Goal: Information Seeking & Learning: Find specific fact

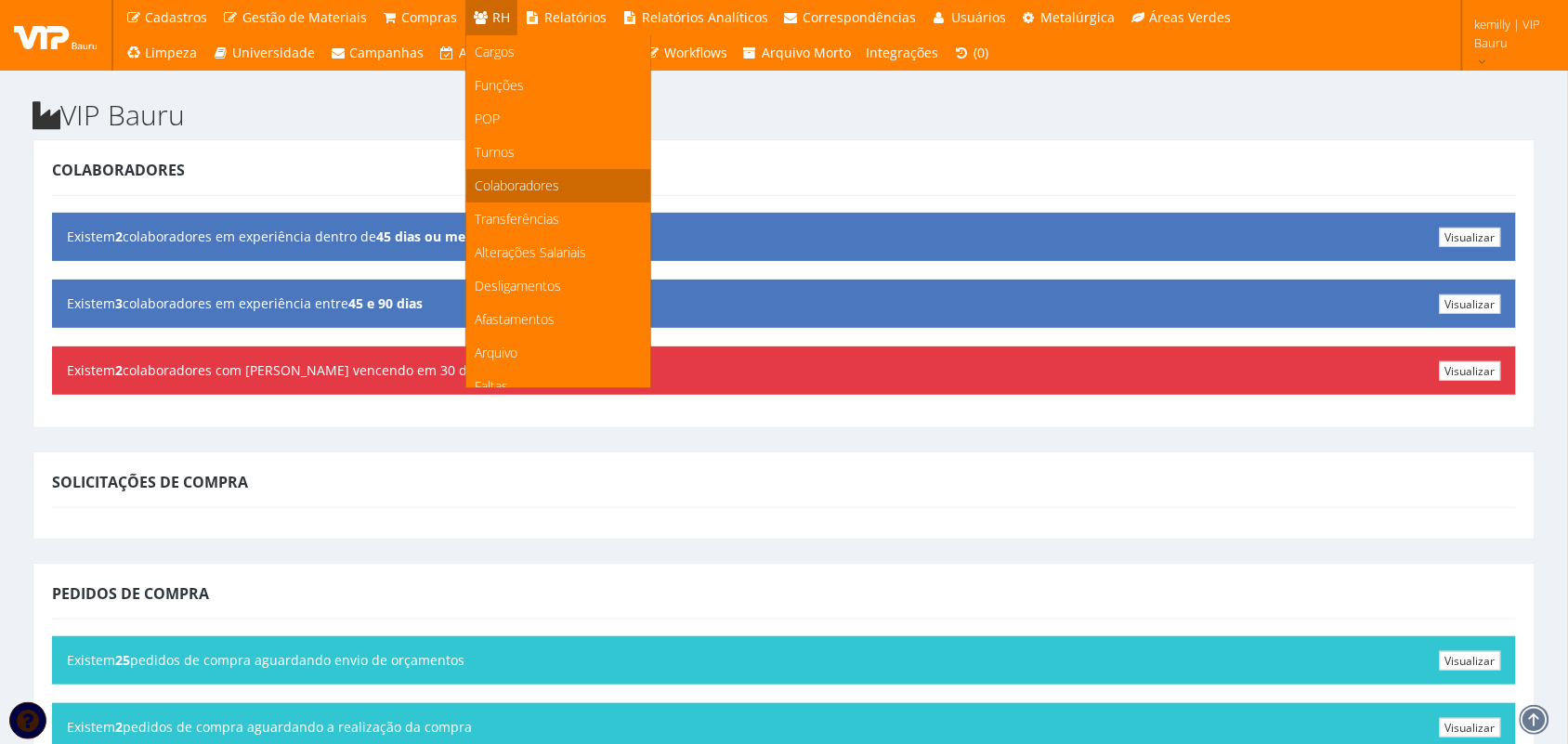
click at [509, 176] on span "Colaboradores" at bounding box center [517, 185] width 84 height 17
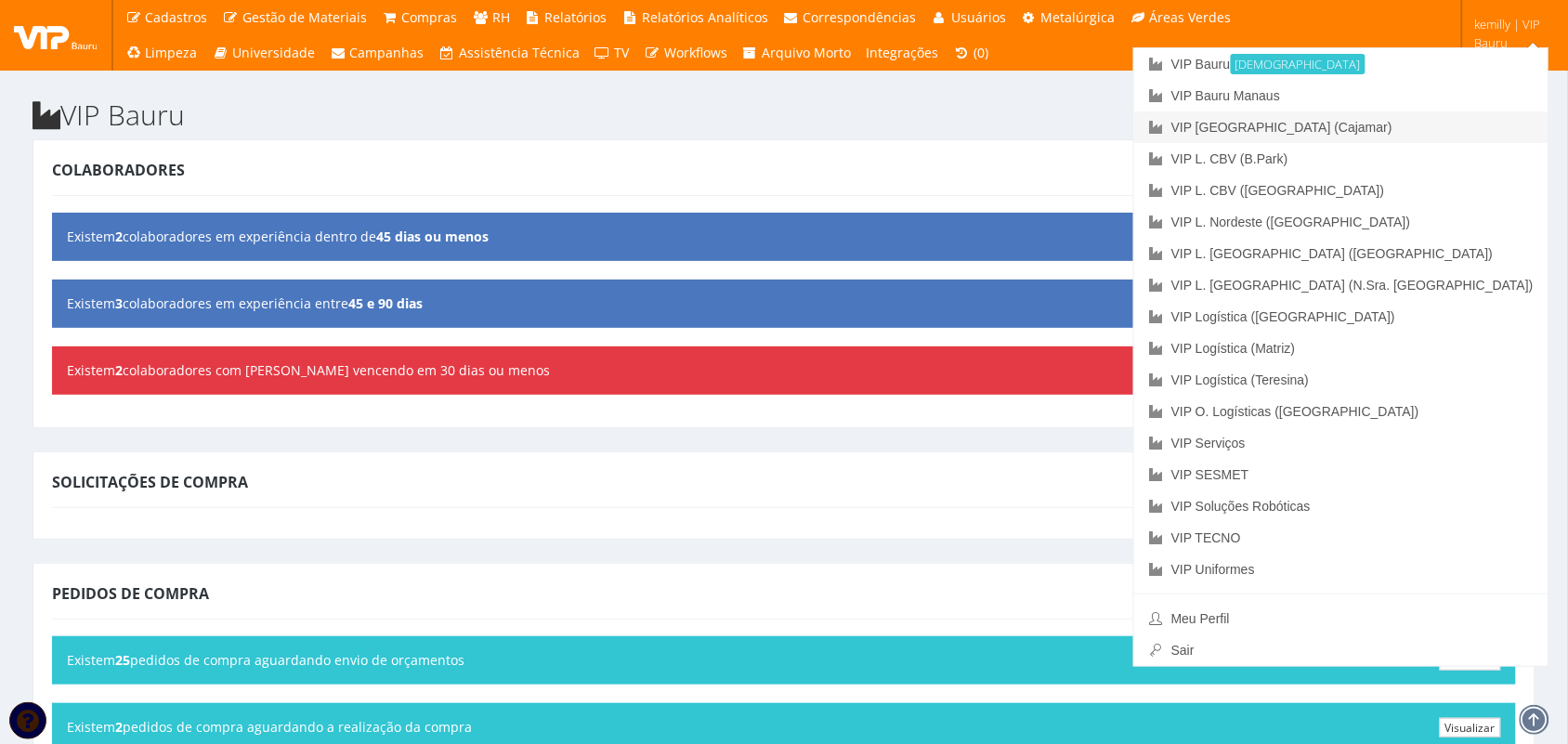
click at [1403, 125] on link "VIP [GEOGRAPHIC_DATA] (Cajamar)" at bounding box center [1340, 127] width 414 height 32
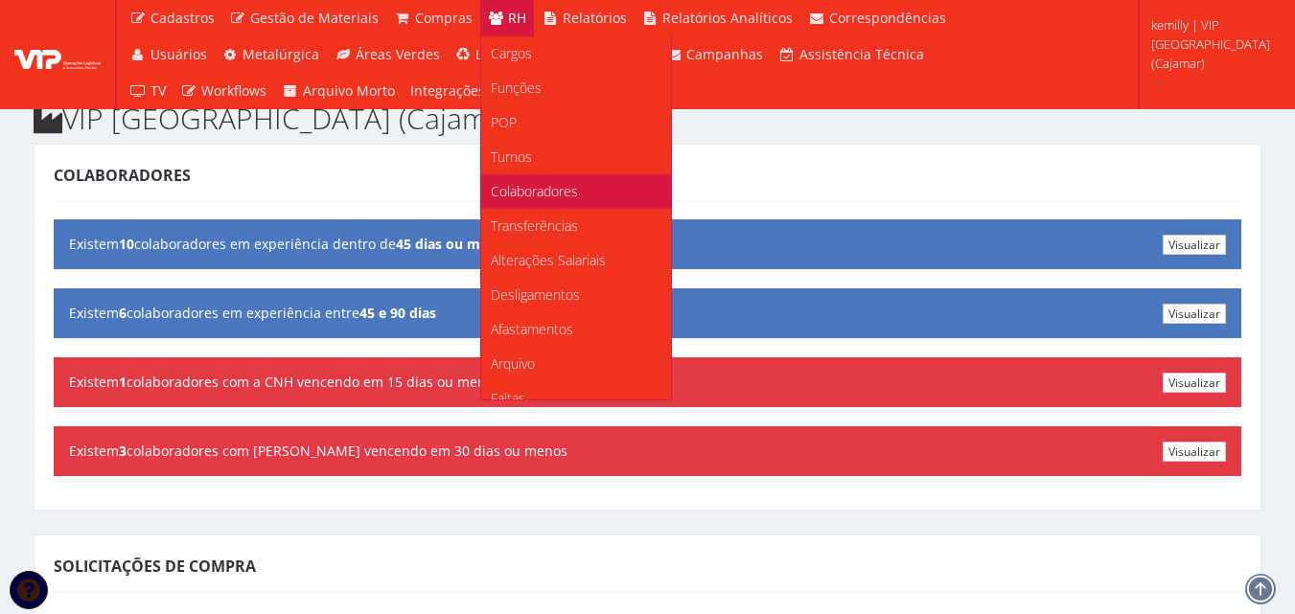
click at [533, 182] on span "Colaboradores" at bounding box center [534, 191] width 87 height 18
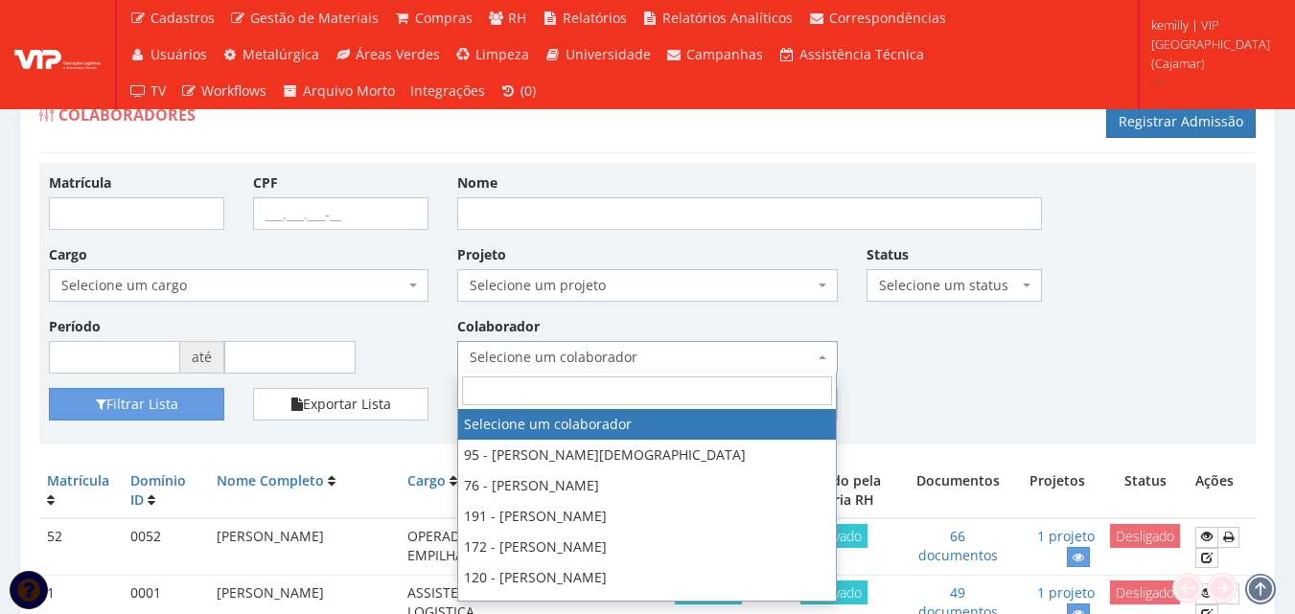
click at [679, 361] on span "Selecione um colaborador" at bounding box center [641, 357] width 343 height 19
click at [848, 215] on input "Nome" at bounding box center [749, 213] width 585 height 33
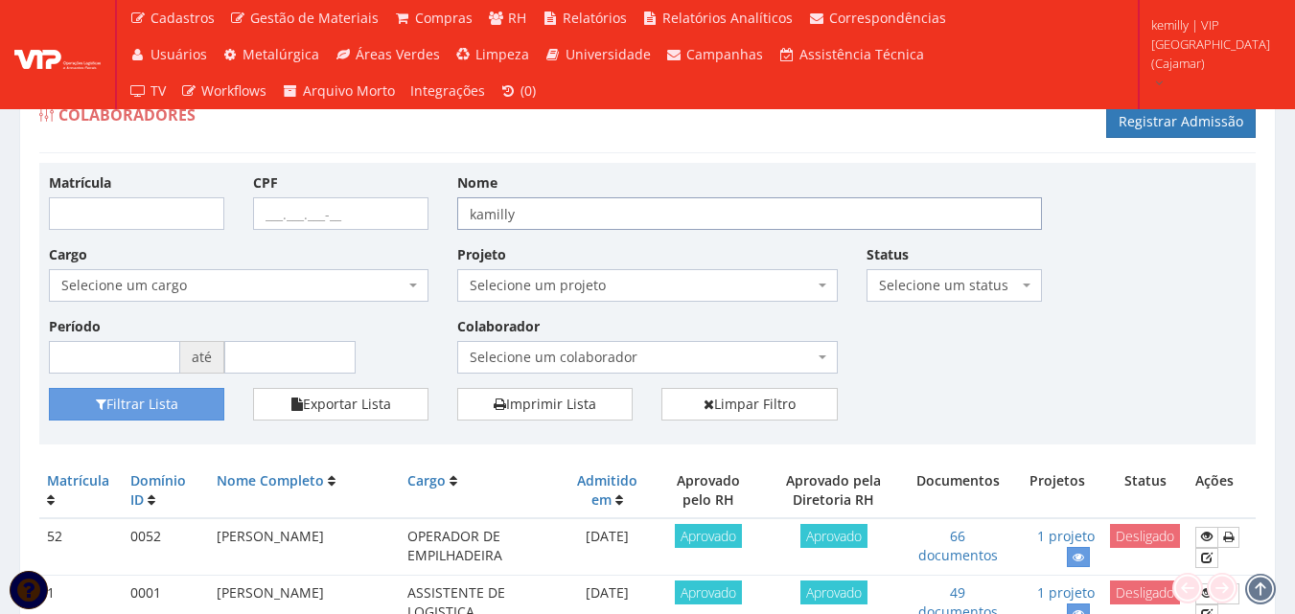
type input "kamilly"
click at [49, 388] on button "Filtrar Lista" at bounding box center [136, 404] width 175 height 33
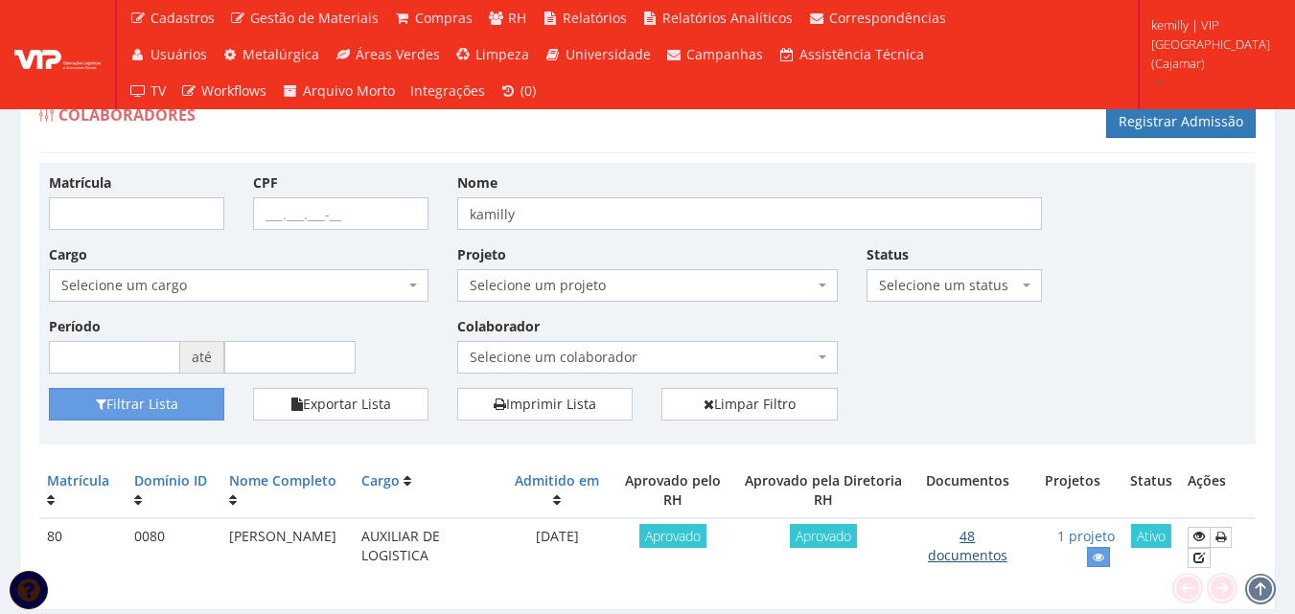
click at [966, 559] on link "48 documentos" at bounding box center [968, 545] width 80 height 37
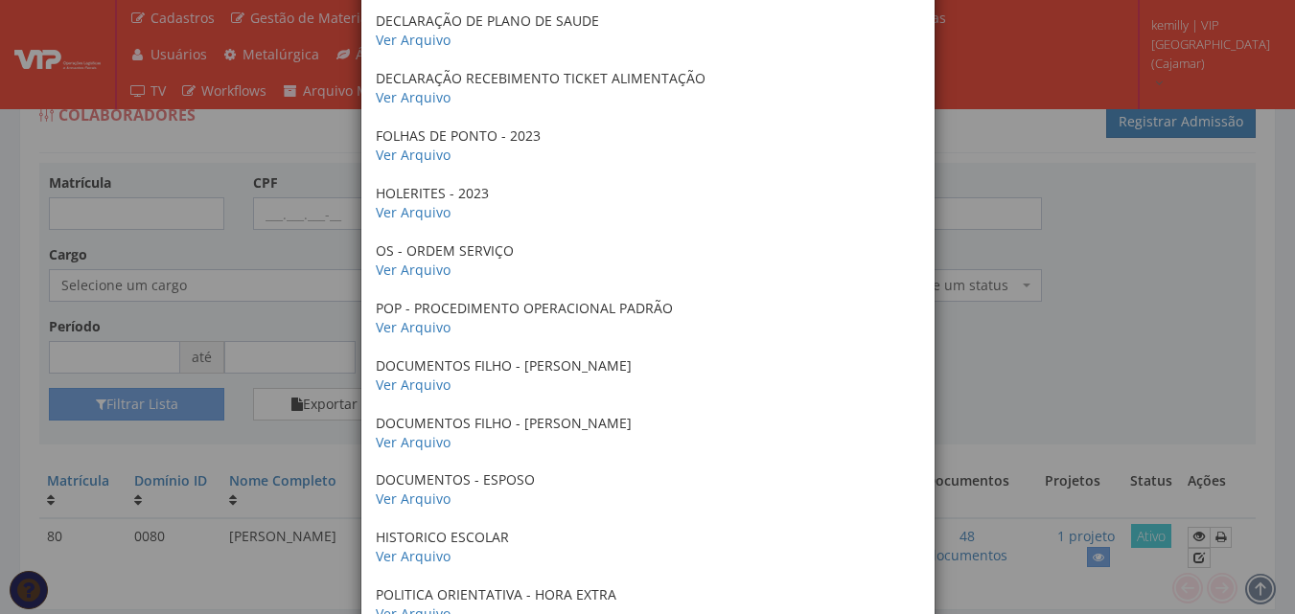
scroll to position [2397, 0]
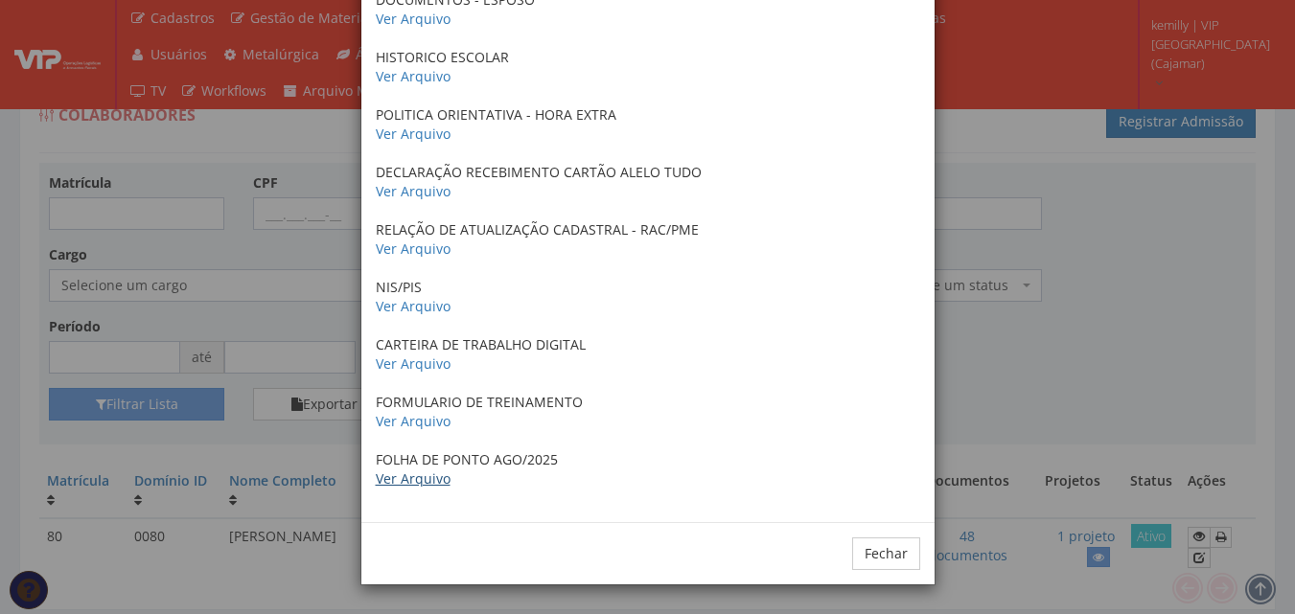
click at [421, 474] on link "Ver Arquivo" at bounding box center [413, 479] width 75 height 18
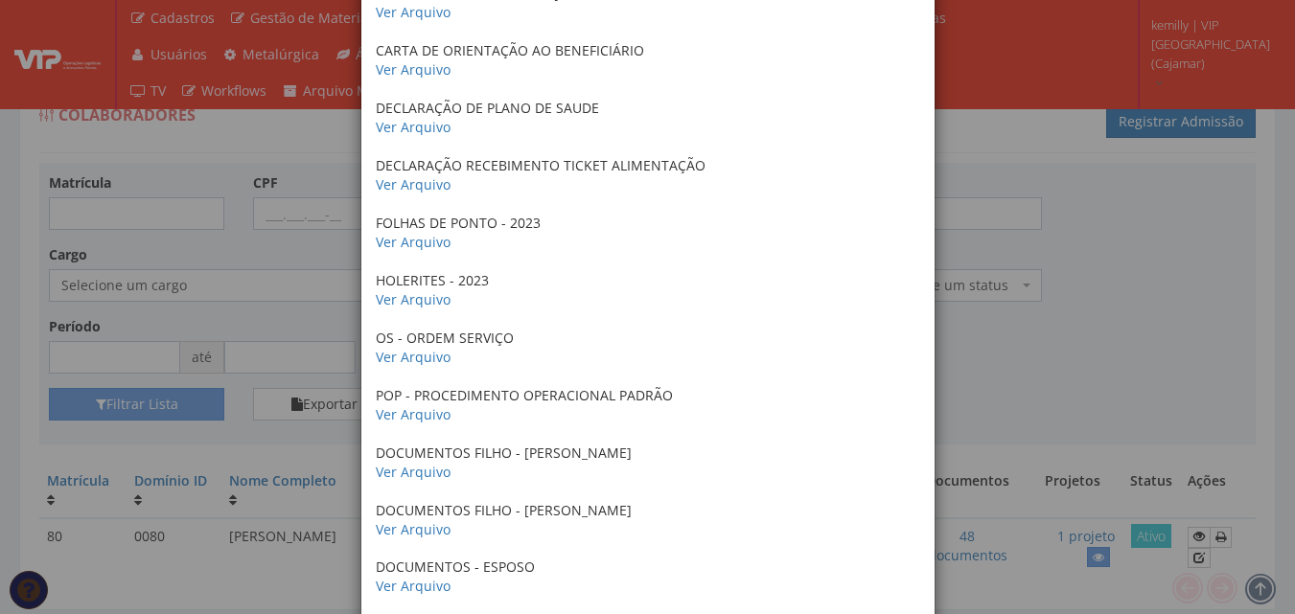
scroll to position [1822, 0]
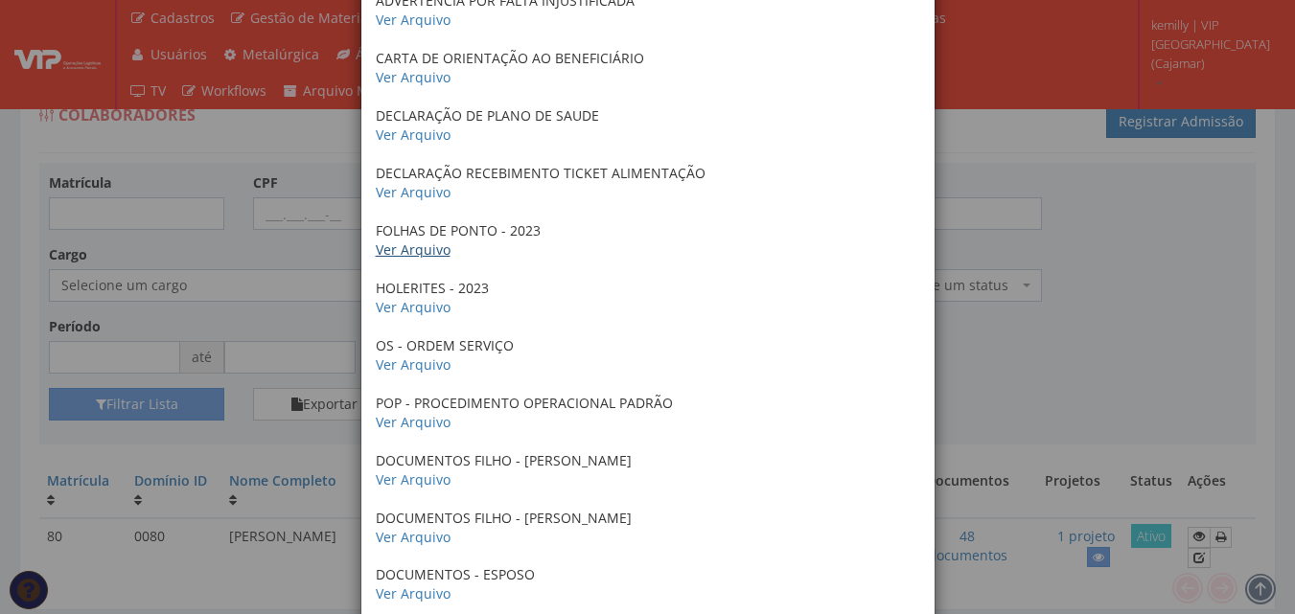
click at [435, 247] on link "Ver Arquivo" at bounding box center [413, 250] width 75 height 18
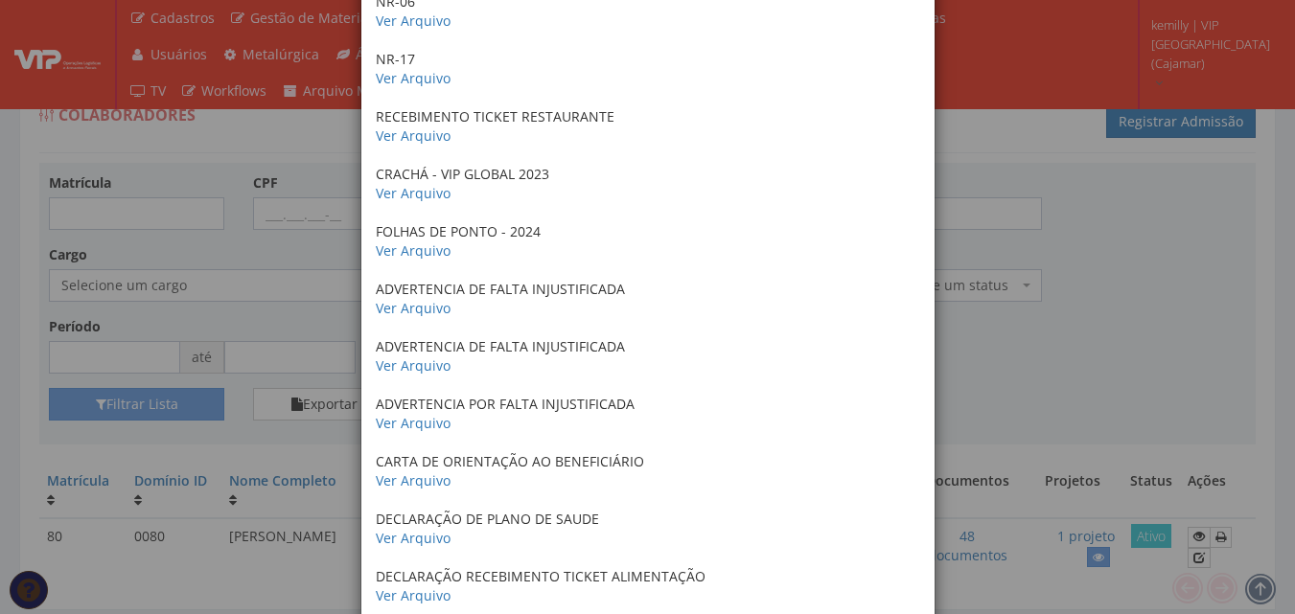
scroll to position [1343, 0]
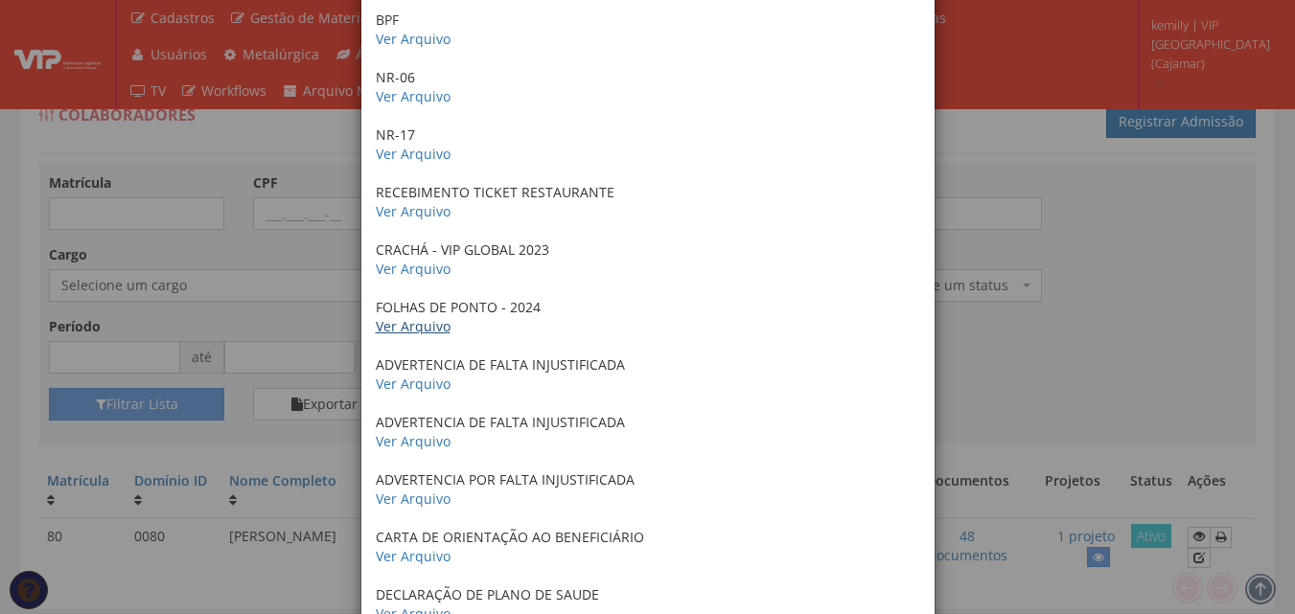
click at [433, 327] on link "Ver Arquivo" at bounding box center [413, 326] width 75 height 18
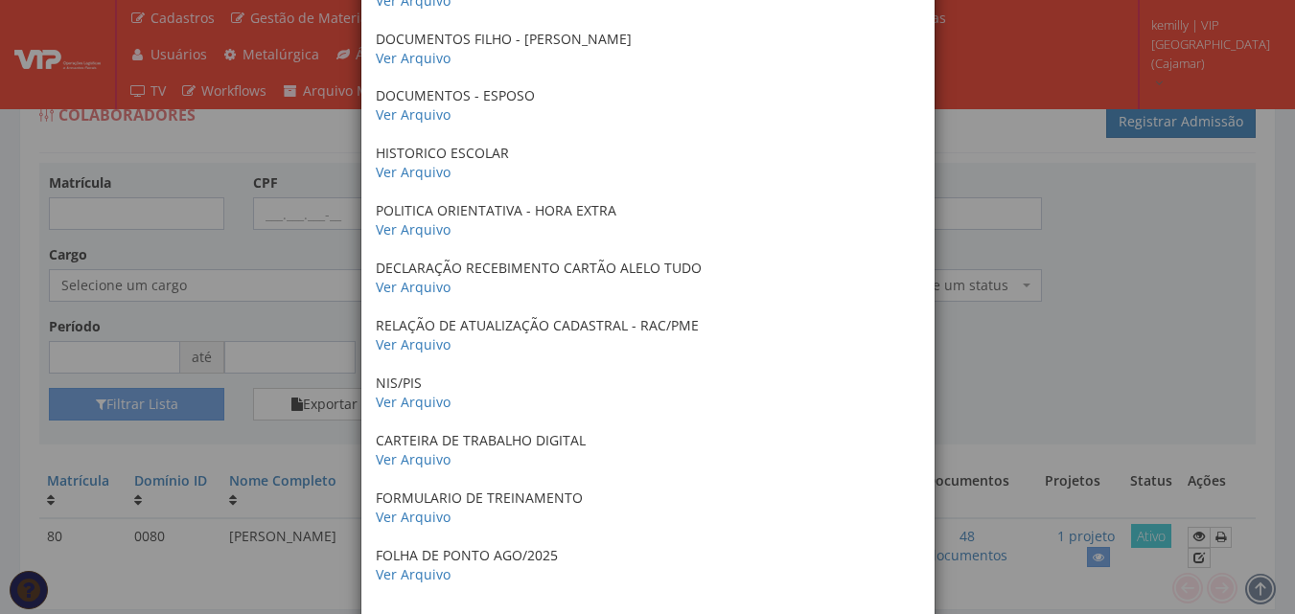
scroll to position [2397, 0]
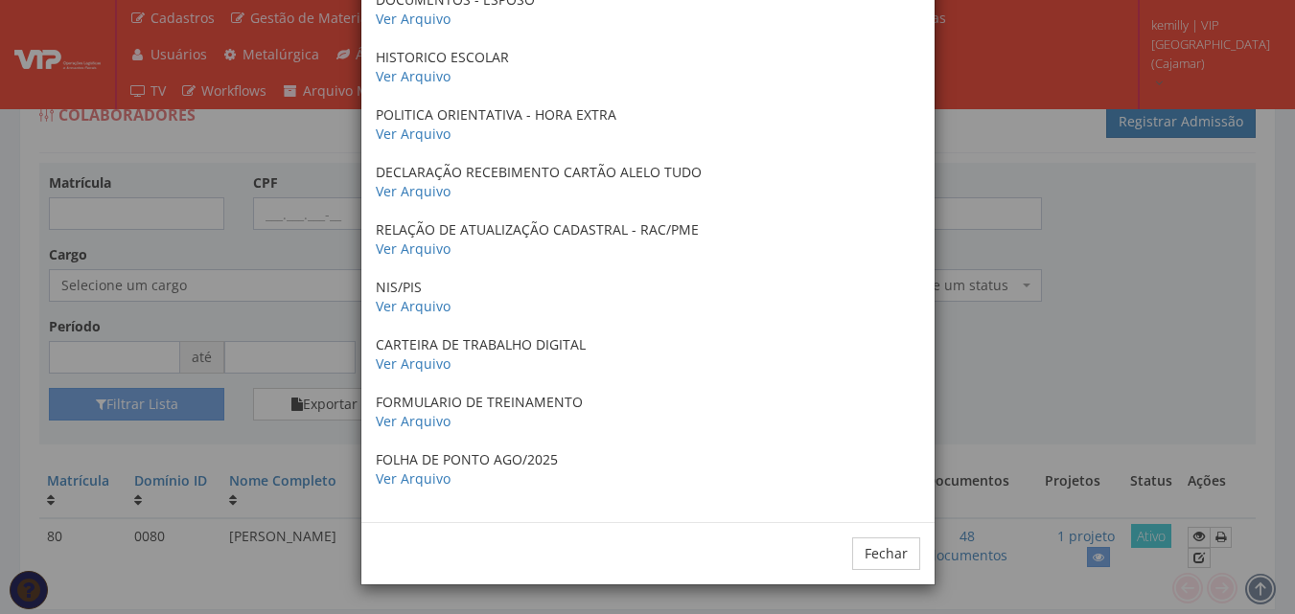
click at [1138, 358] on div "× Documentos / Colaborador: 80 - KAMILLY CRISTINA BARBOSA DA SILVA CRACHA 2023 …" at bounding box center [647, 307] width 1295 height 614
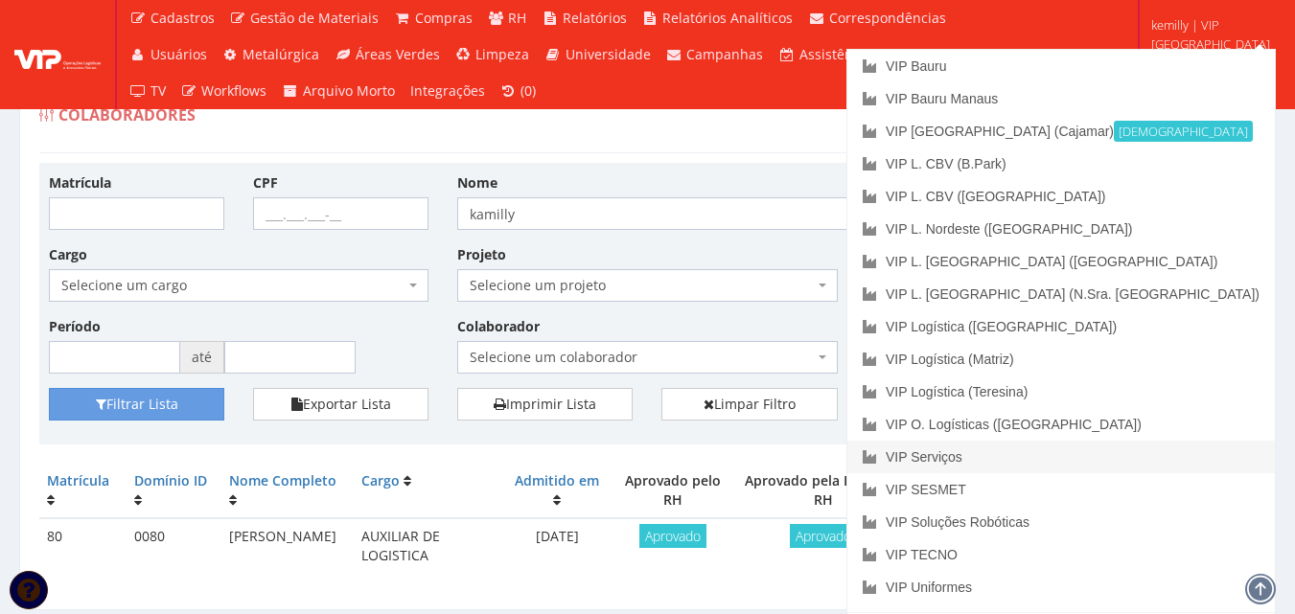
click at [1117, 461] on link "VIP Serviços" at bounding box center [1060, 457] width 427 height 33
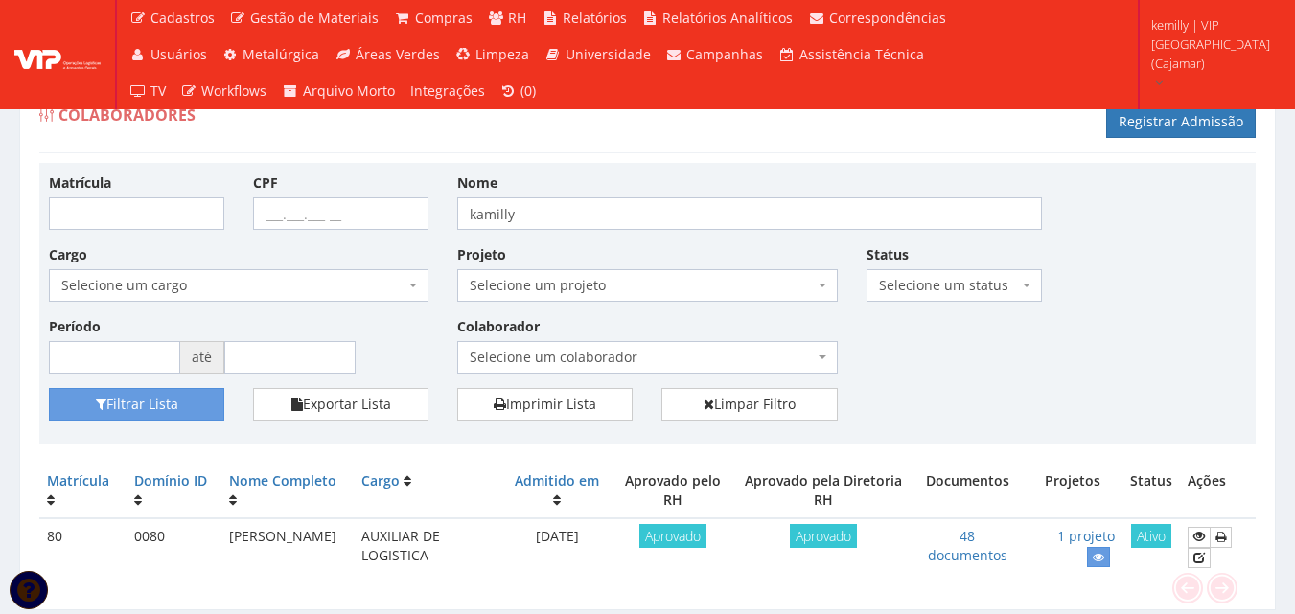
scroll to position [61, 0]
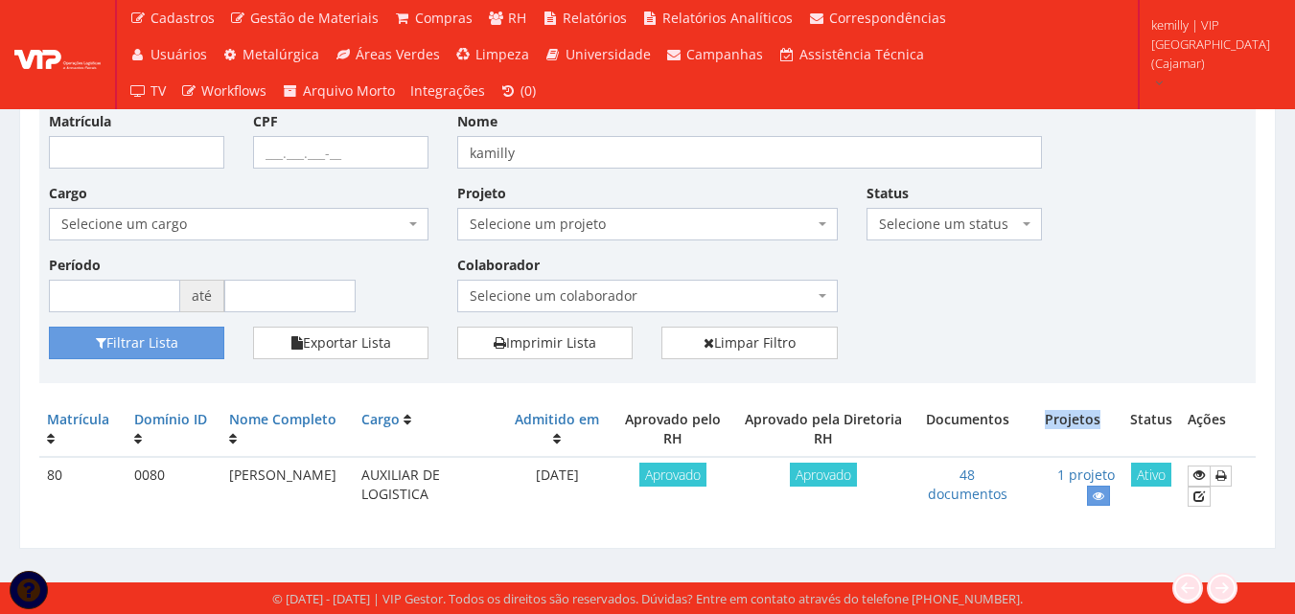
drag, startPoint x: 1055, startPoint y: 420, endPoint x: 1113, endPoint y: 421, distance: 57.5
click at [1113, 421] on th "Projetos" at bounding box center [1073, 430] width 99 height 55
drag, startPoint x: 802, startPoint y: 417, endPoint x: 905, endPoint y: 440, distance: 105.1
click at [905, 440] on th "Aprovado pela Diretoria RH" at bounding box center [823, 430] width 176 height 55
drag, startPoint x: 940, startPoint y: 418, endPoint x: 1023, endPoint y: 424, distance: 82.6
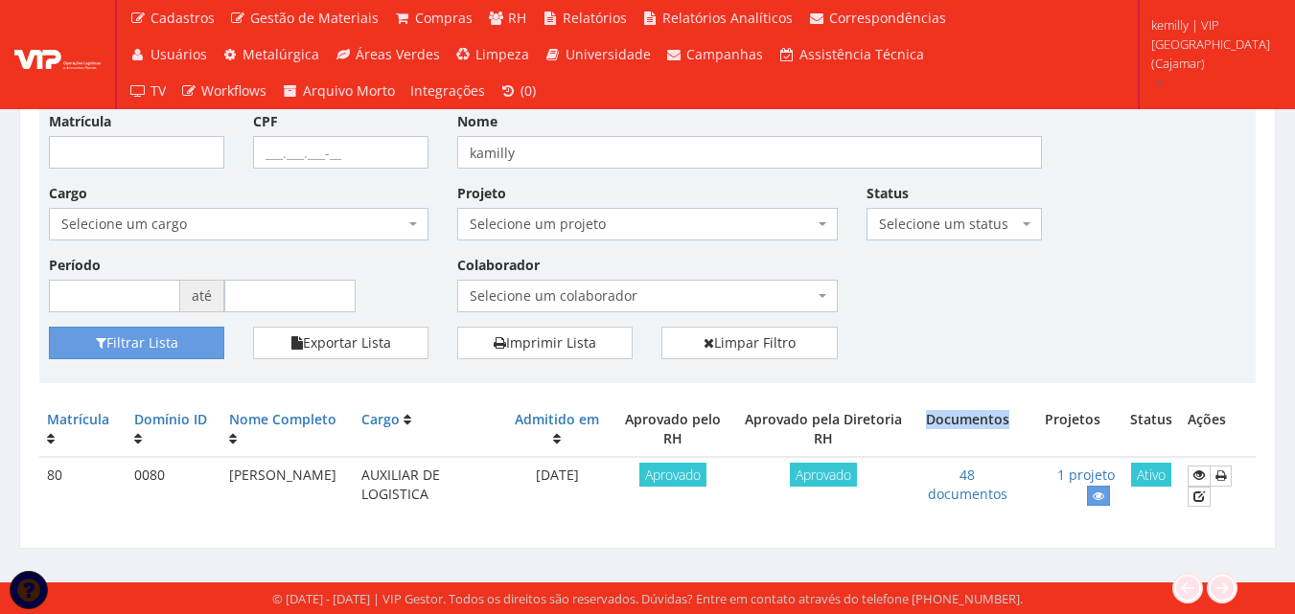
click at [1023, 424] on th "Documentos" at bounding box center [966, 430] width 111 height 55
drag, startPoint x: 556, startPoint y: 424, endPoint x: 650, endPoint y: 422, distance: 93.9
click at [610, 422] on th "Admitido em" at bounding box center [556, 430] width 105 height 55
click at [660, 428] on th "Aprovado pelo RH" at bounding box center [673, 430] width 126 height 55
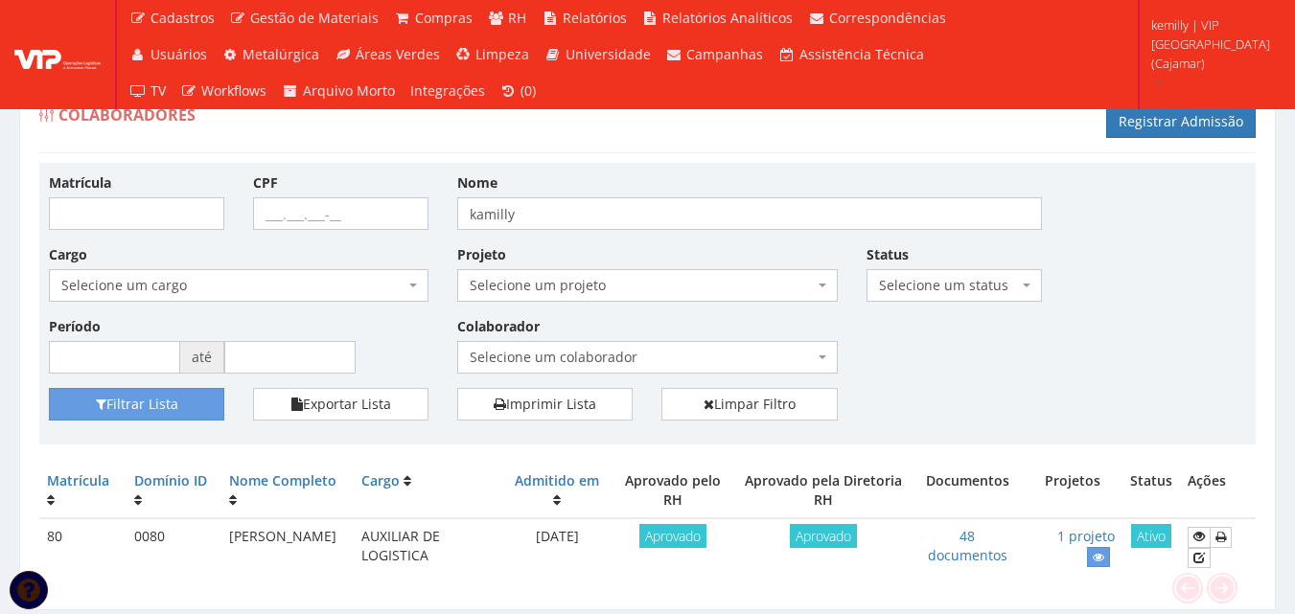
click at [1089, 406] on div "Filtrar Lista Exportar Lista Imprimir Lista Limpar Filtro" at bounding box center [648, 411] width 1226 height 47
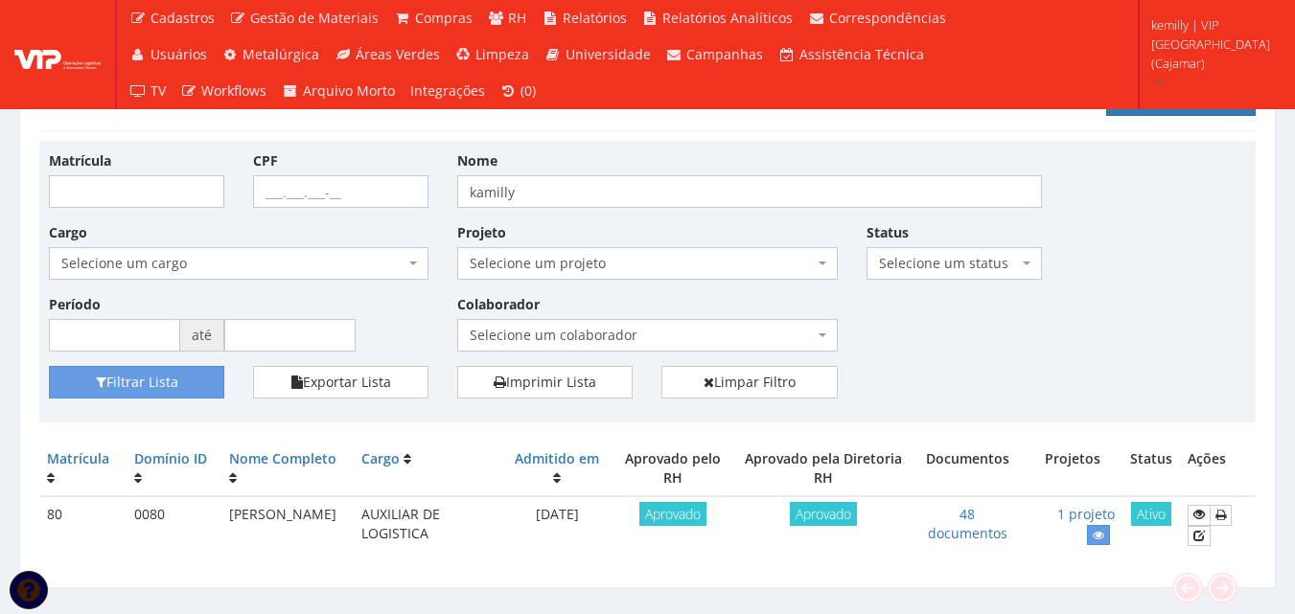
scroll to position [61, 0]
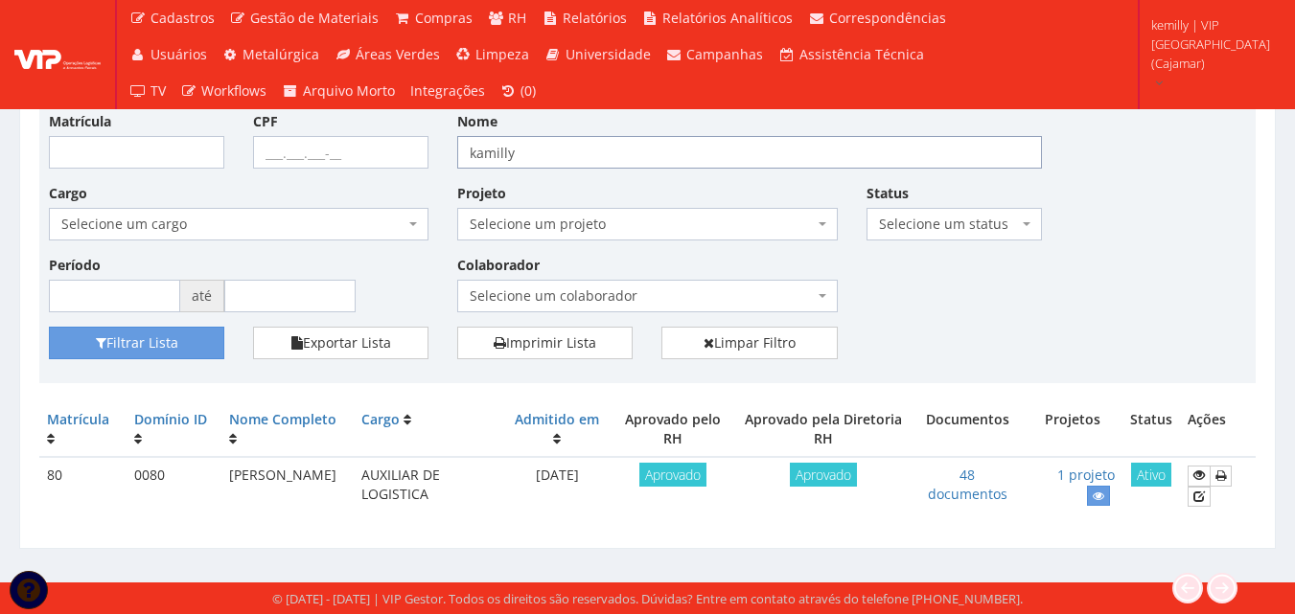
drag, startPoint x: 568, startPoint y: 143, endPoint x: 381, endPoint y: 146, distance: 186.9
click at [381, 146] on div "Matrícula CPF Nome kamilly Cargo Selecione um cargo G1046 D0029 - 4110-05 - AGE…" at bounding box center [648, 219] width 1226 height 216
type input "bruno"
click at [49, 327] on button "Filtrar Lista" at bounding box center [136, 343] width 175 height 33
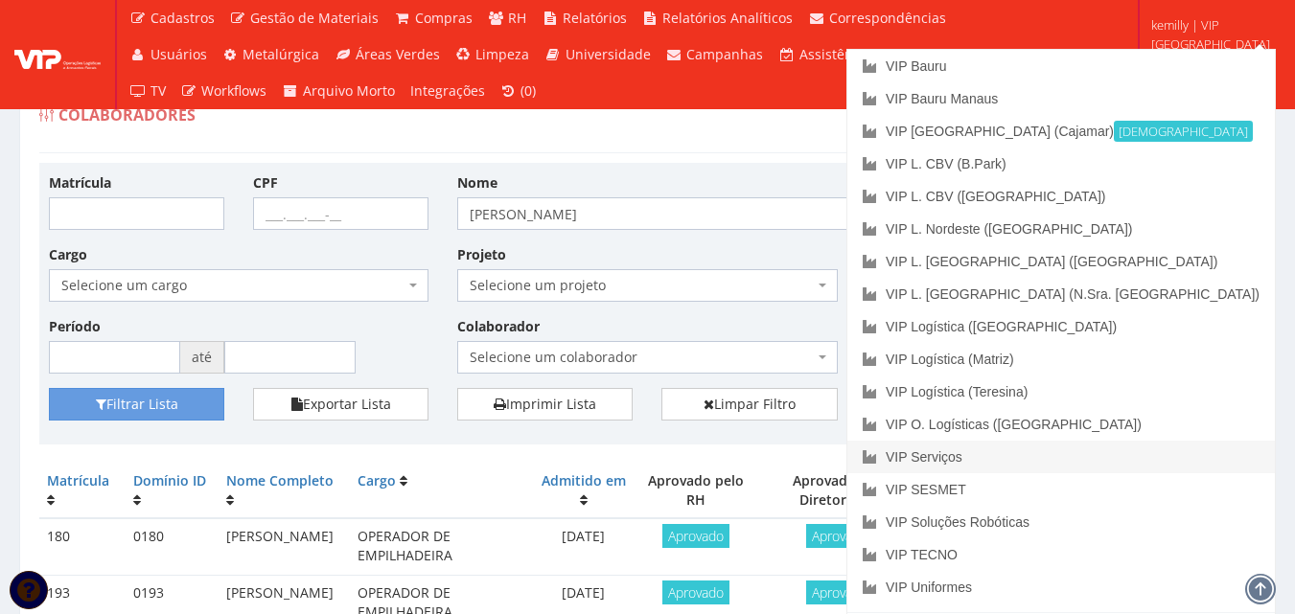
click at [1143, 450] on link "VIP Serviços" at bounding box center [1060, 457] width 427 height 33
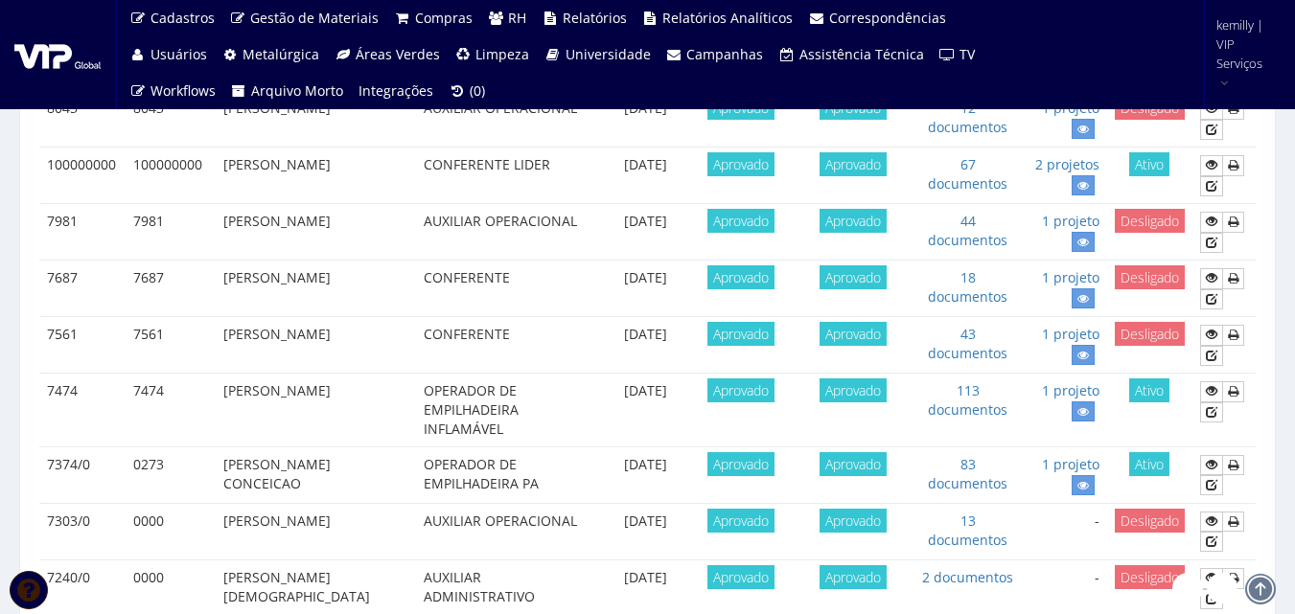
scroll to position [575, 0]
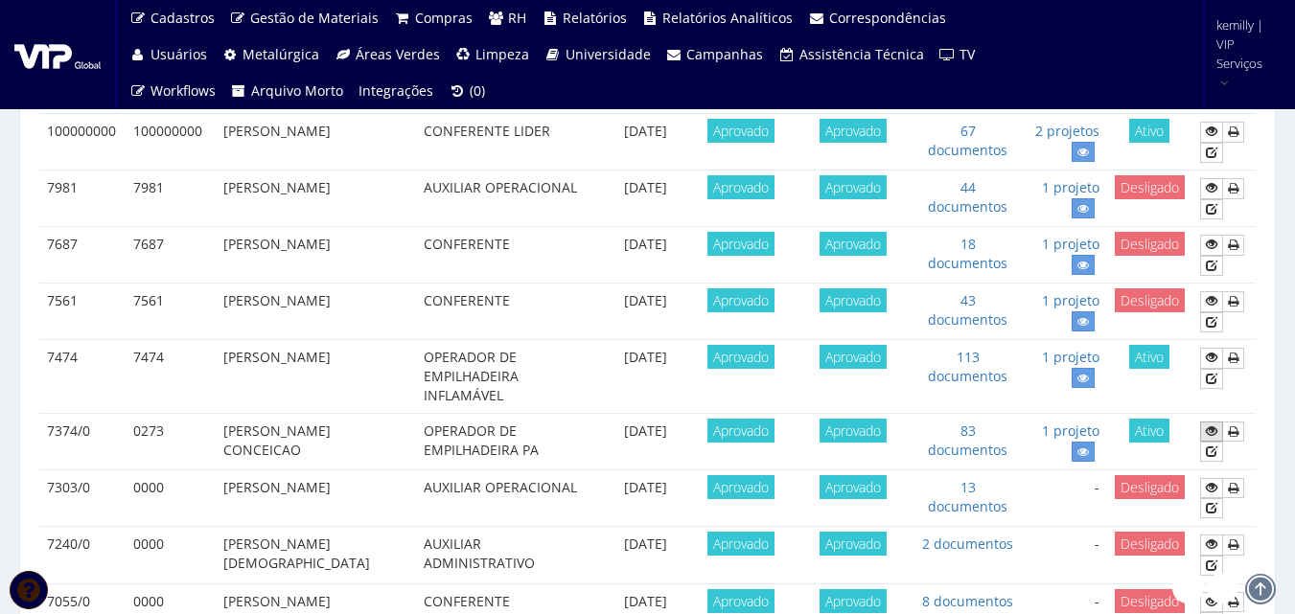
click at [1210, 434] on icon at bounding box center [1212, 431] width 12 height 13
click at [1082, 451] on icon at bounding box center [1083, 452] width 12 height 13
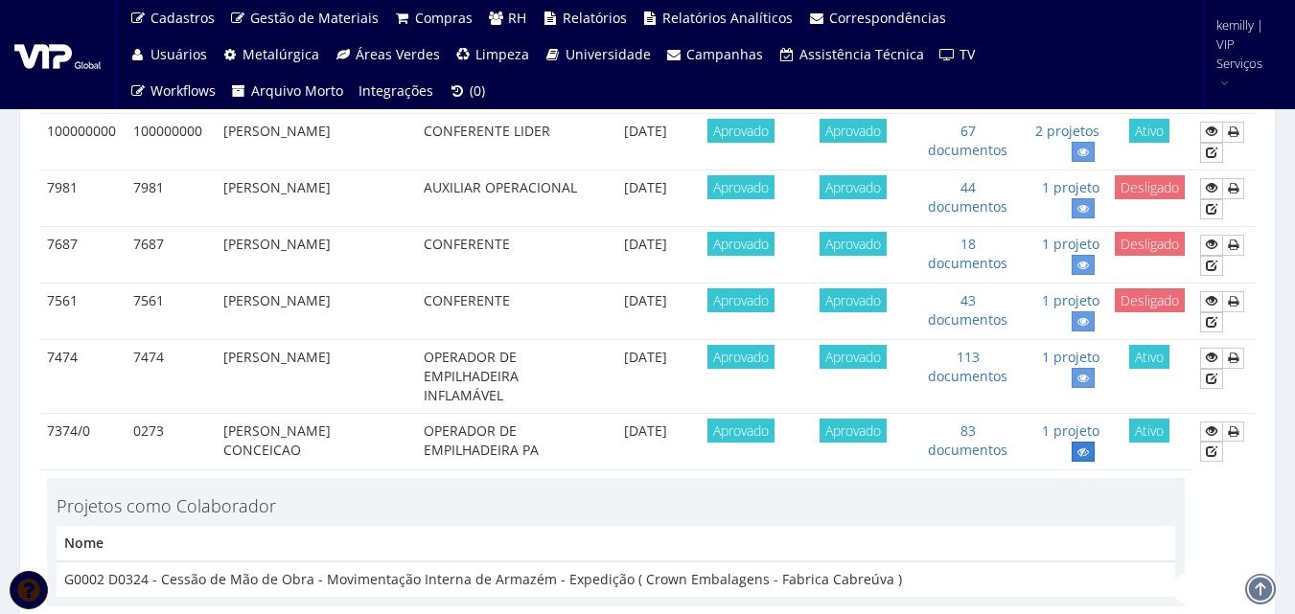
scroll to position [671, 0]
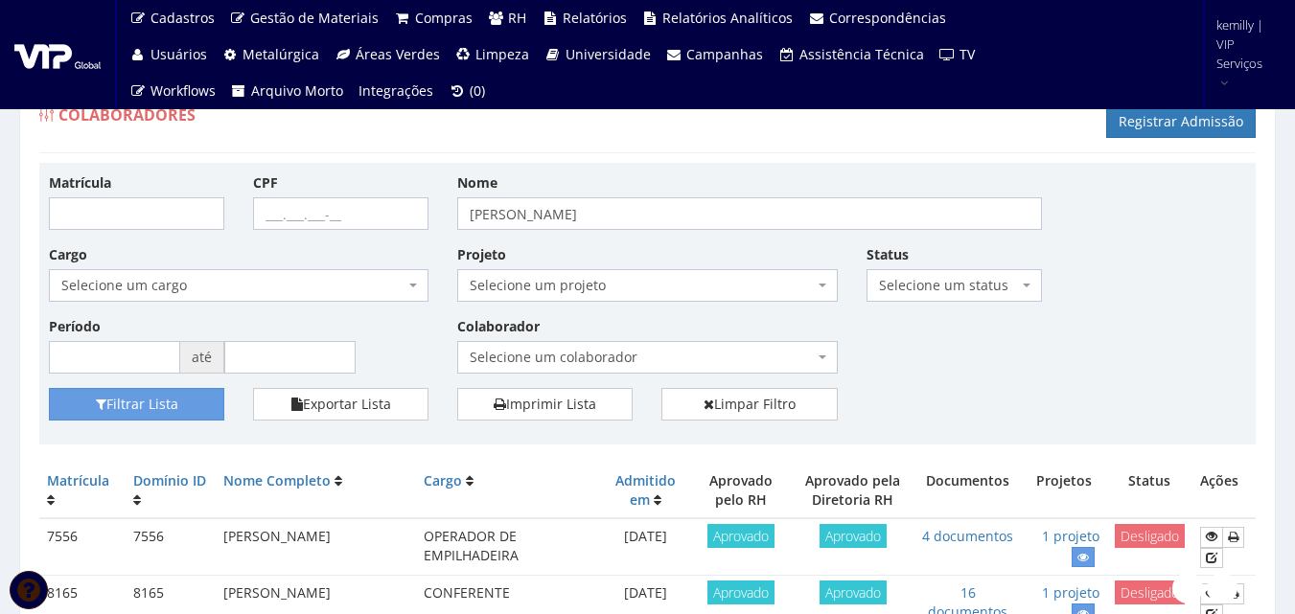
click at [1107, 313] on div "Matrícula CPF Nome bruno Cargo Selecione um cargo G0610 D0029 - 4110-05 - AGENT…" at bounding box center [648, 281] width 1226 height 216
drag, startPoint x: 766, startPoint y: 142, endPoint x: 776, endPoint y: 251, distance: 109.8
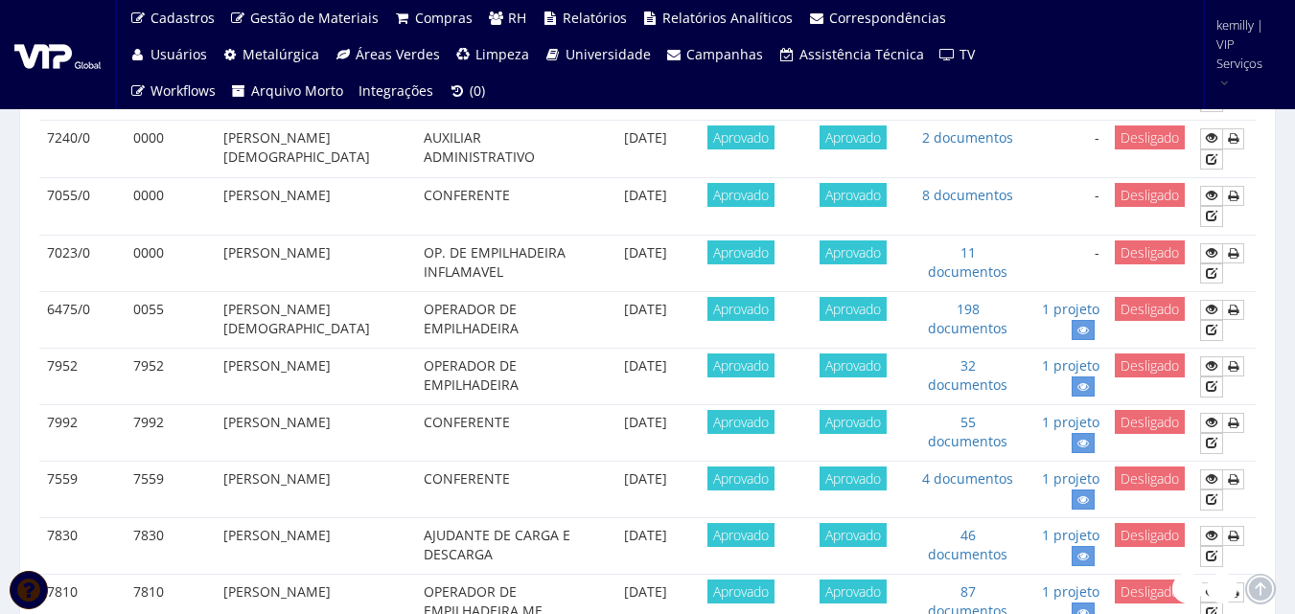
scroll to position [1098, 0]
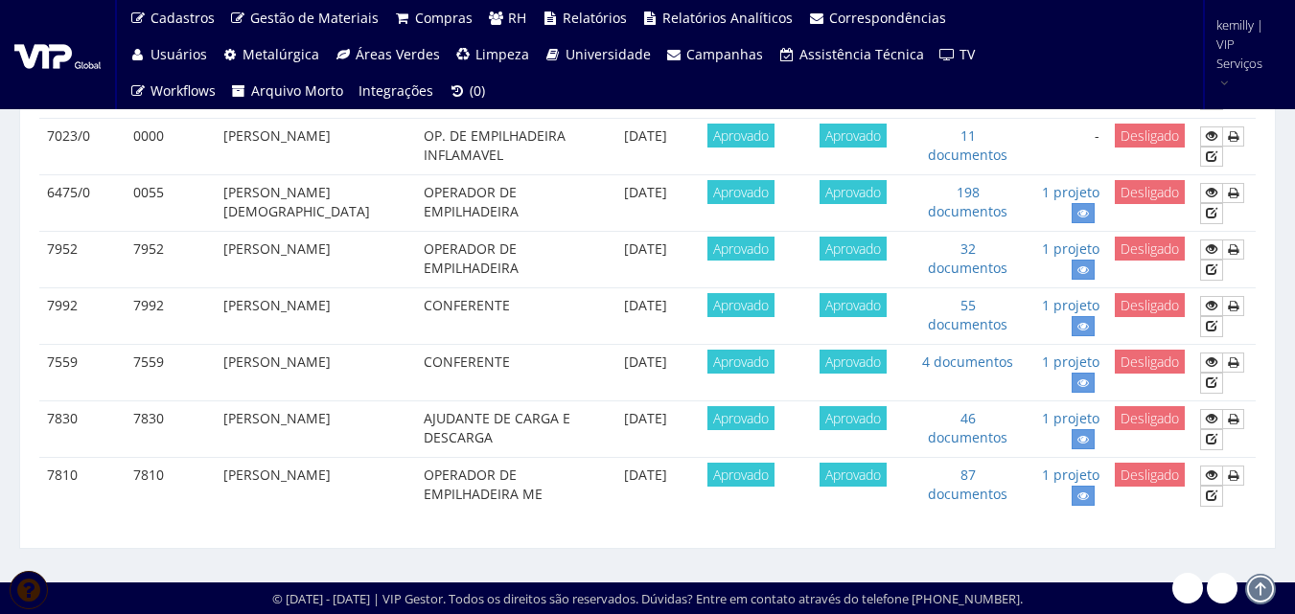
drag, startPoint x: 673, startPoint y: 564, endPoint x: 669, endPoint y: 552, distance: 13.0
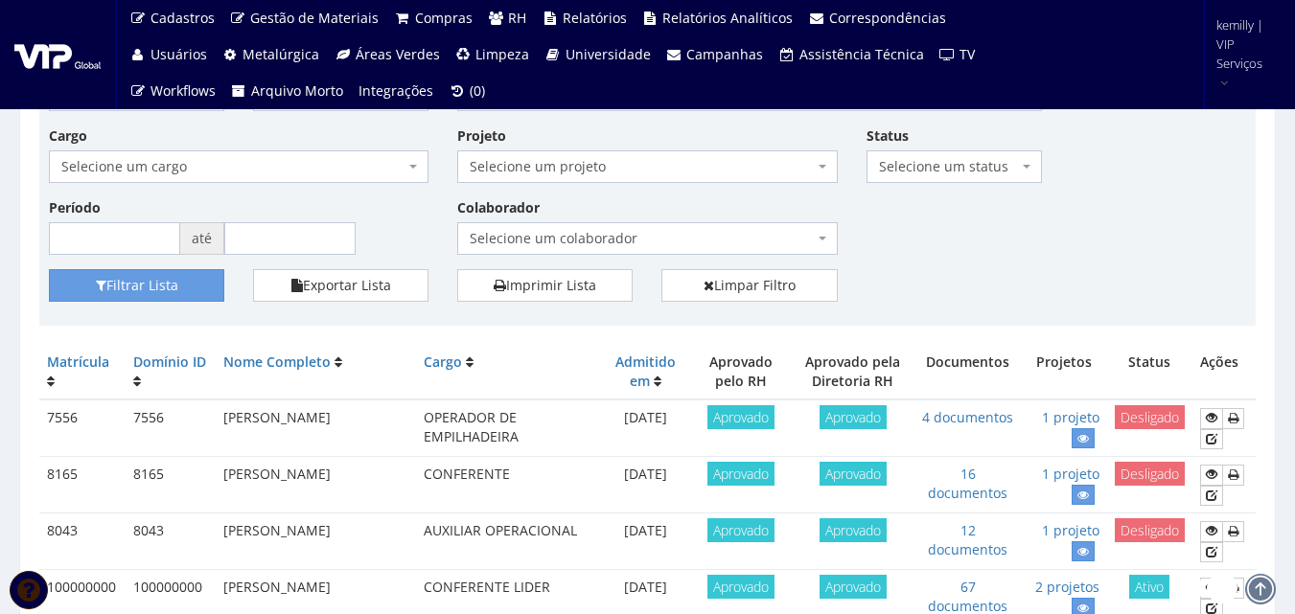
scroll to position [0, 0]
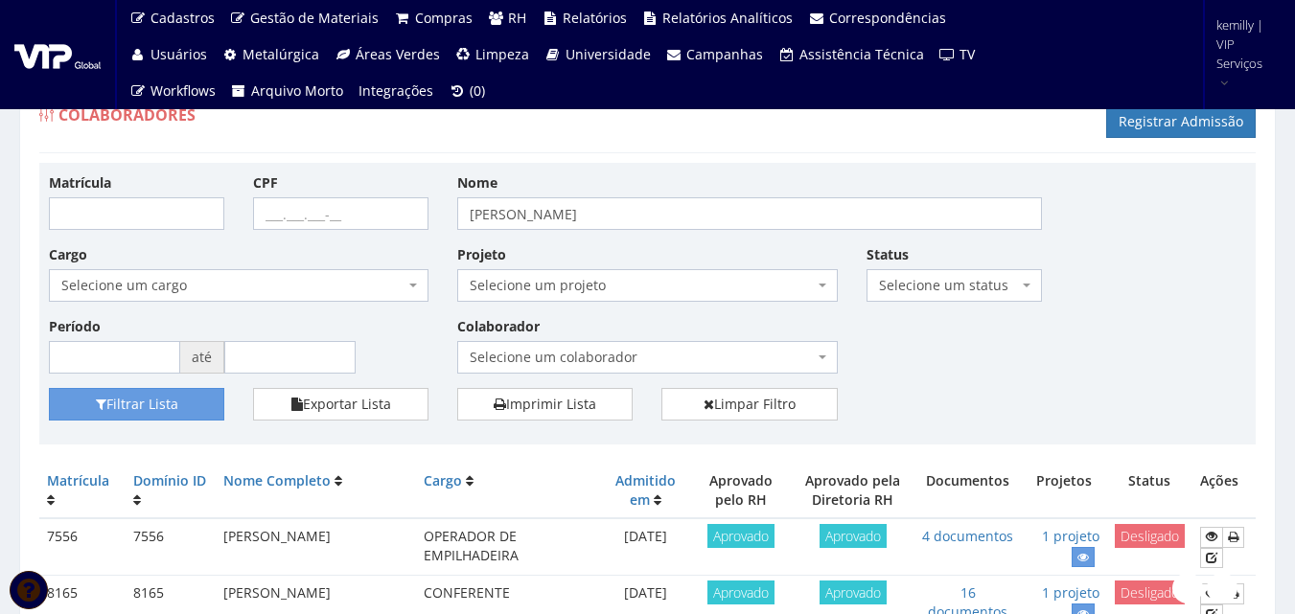
drag, startPoint x: 1074, startPoint y: 386, endPoint x: 1084, endPoint y: 399, distance: 15.7
drag, startPoint x: 1254, startPoint y: 258, endPoint x: 1262, endPoint y: 321, distance: 63.8
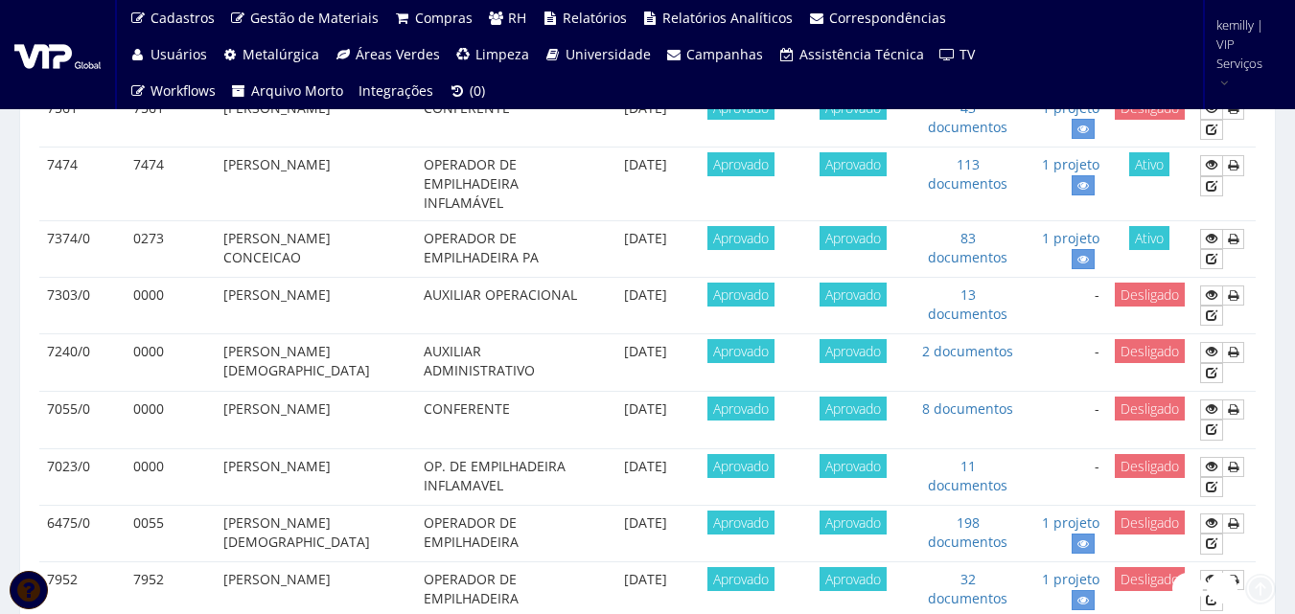
scroll to position [1098, 0]
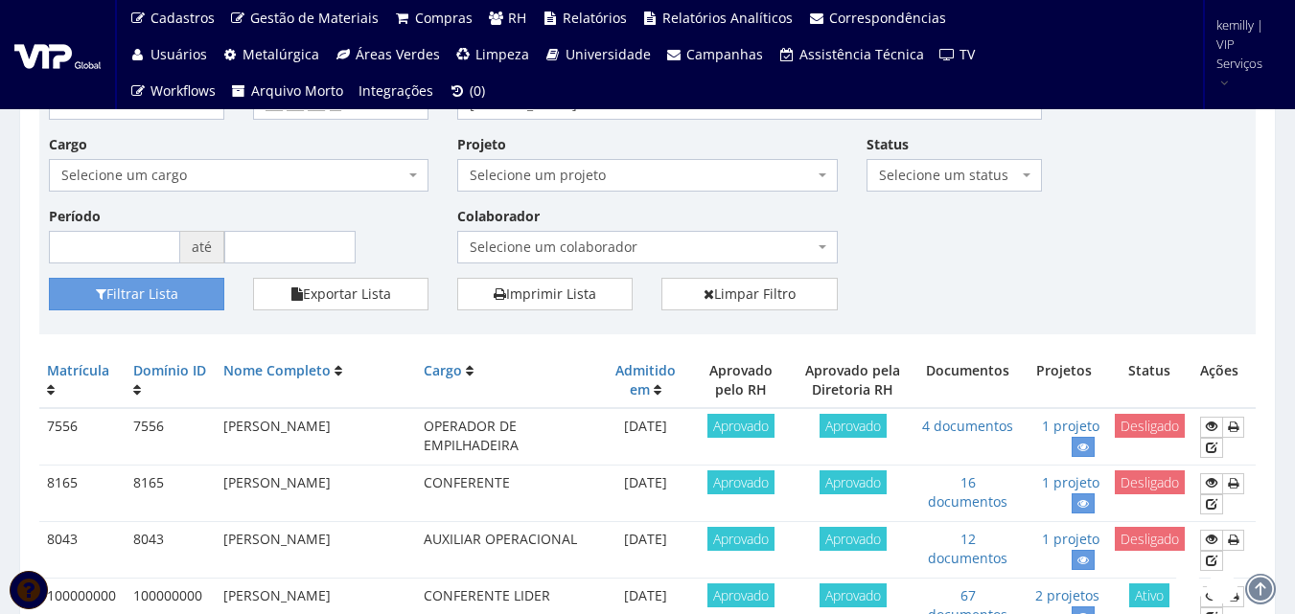
scroll to position [0, 0]
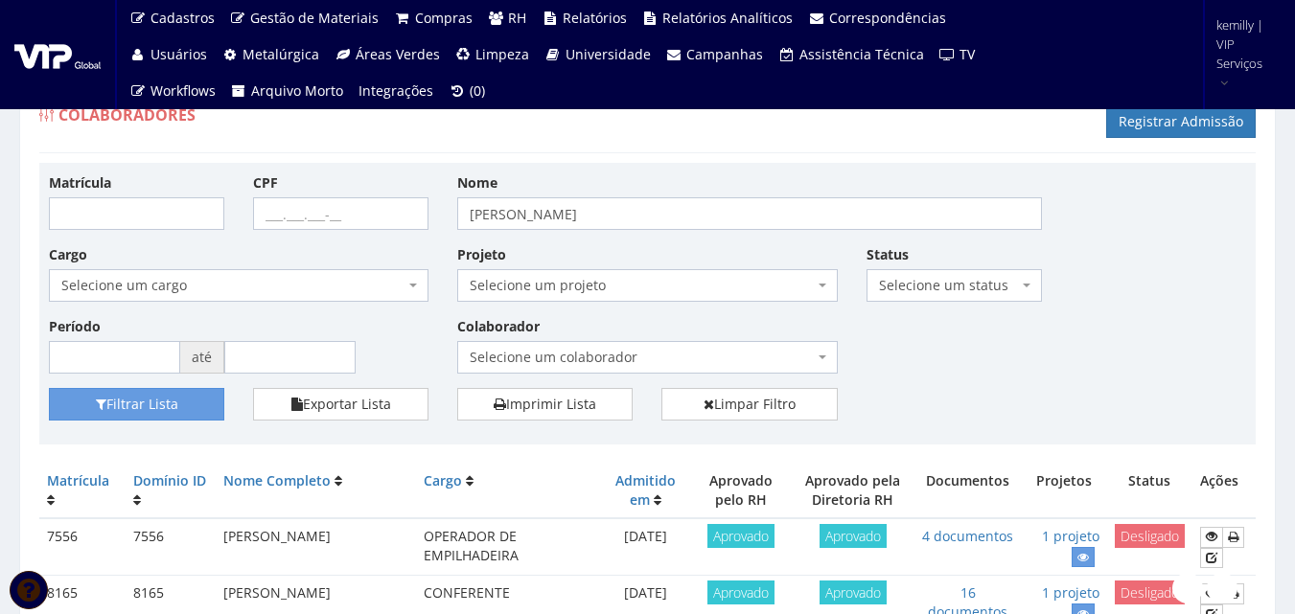
drag, startPoint x: 233, startPoint y: 136, endPoint x: 221, endPoint y: 243, distance: 108.0
drag, startPoint x: 512, startPoint y: 223, endPoint x: 407, endPoint y: 217, distance: 104.7
click at [407, 218] on div "Matrícula CPF Nome bruno Cargo Selecione um cargo G0610 D0029 - 4110-05 - AGENT…" at bounding box center [648, 281] width 1226 height 216
type input "wender"
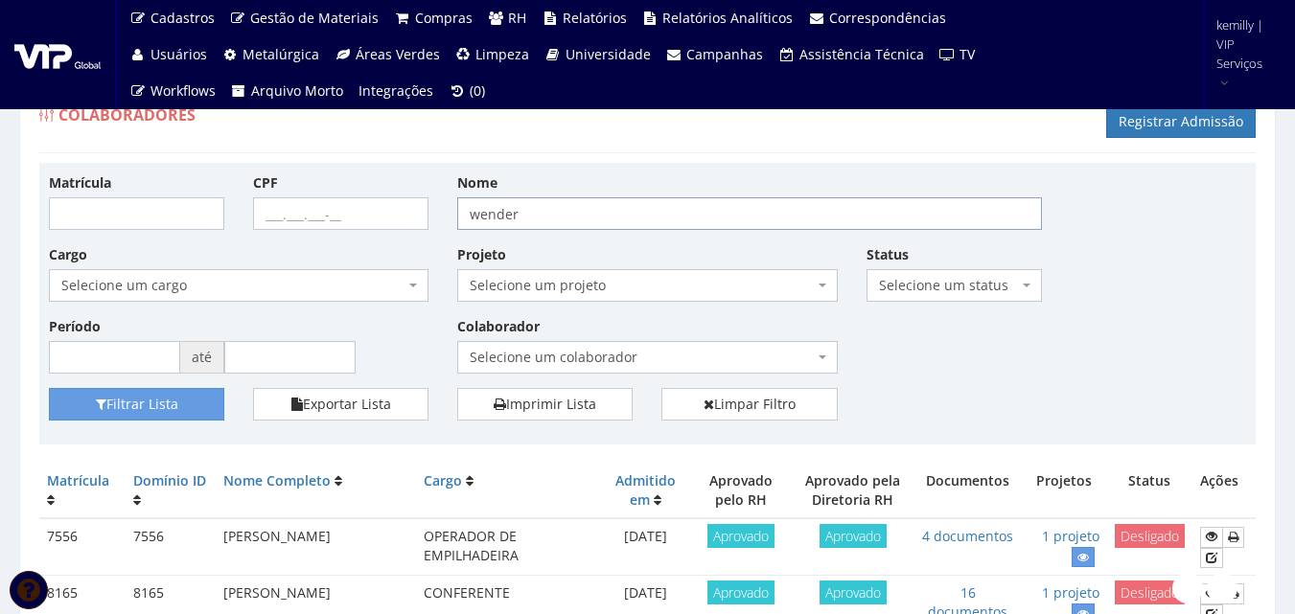
click at [49, 388] on button "Filtrar Lista" at bounding box center [136, 404] width 175 height 33
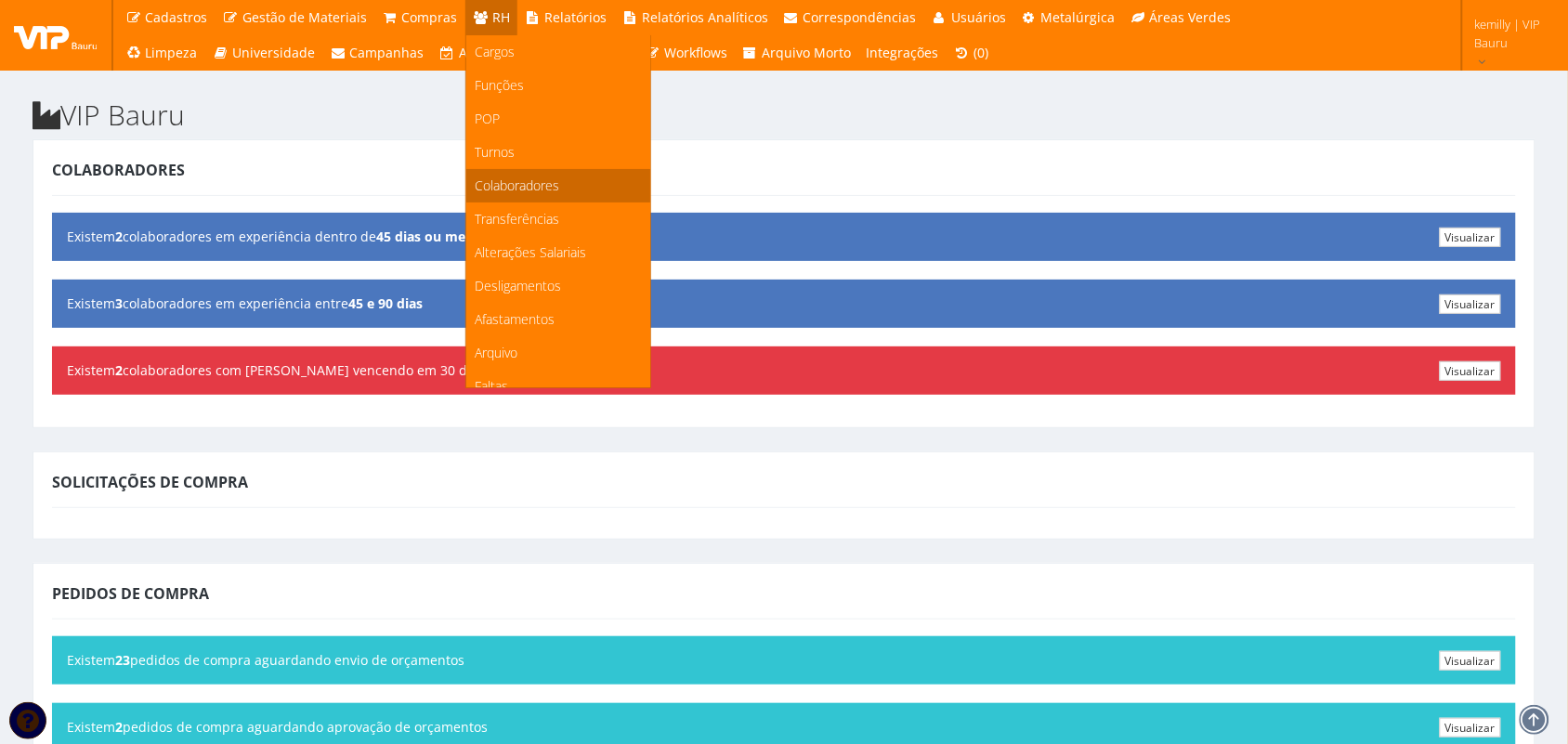
click at [512, 182] on span "Colaboradores" at bounding box center [517, 185] width 84 height 17
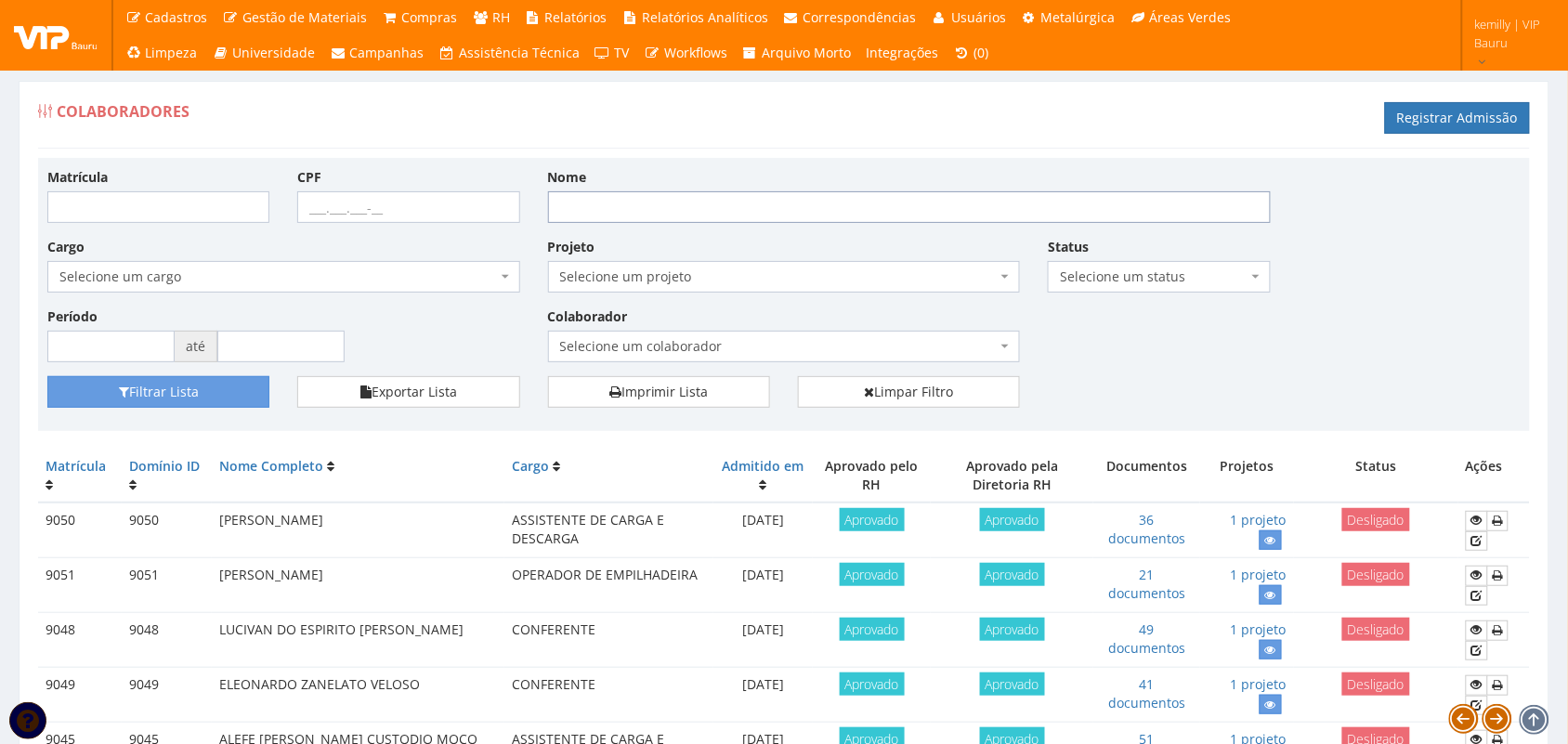
click at [838, 201] on input "Nome" at bounding box center [909, 206] width 723 height 32
type input "magna"
click at [140, 392] on button "Filtrar Lista" at bounding box center [158, 391] width 222 height 32
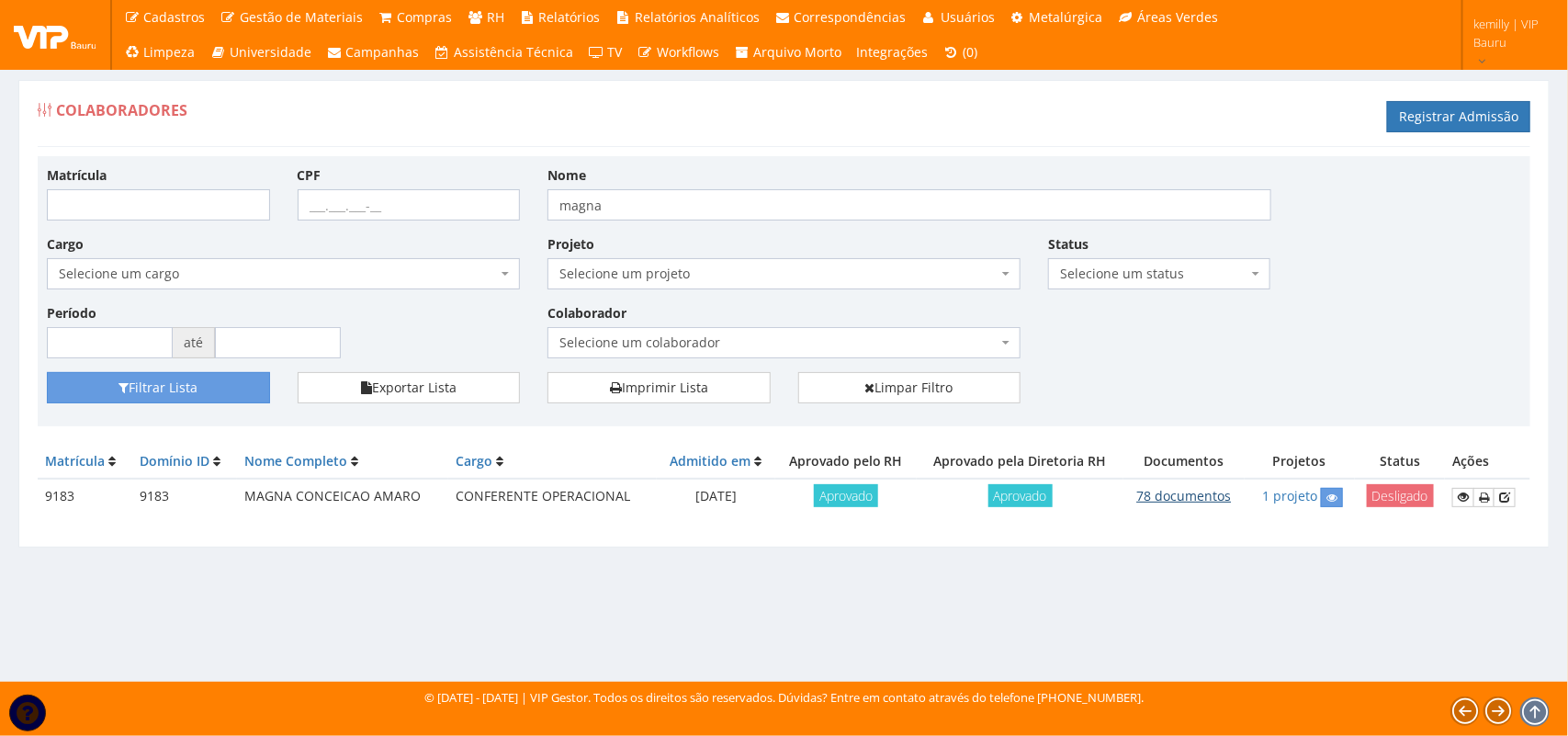
click at [1181, 501] on link "78 documentos" at bounding box center [1184, 495] width 95 height 17
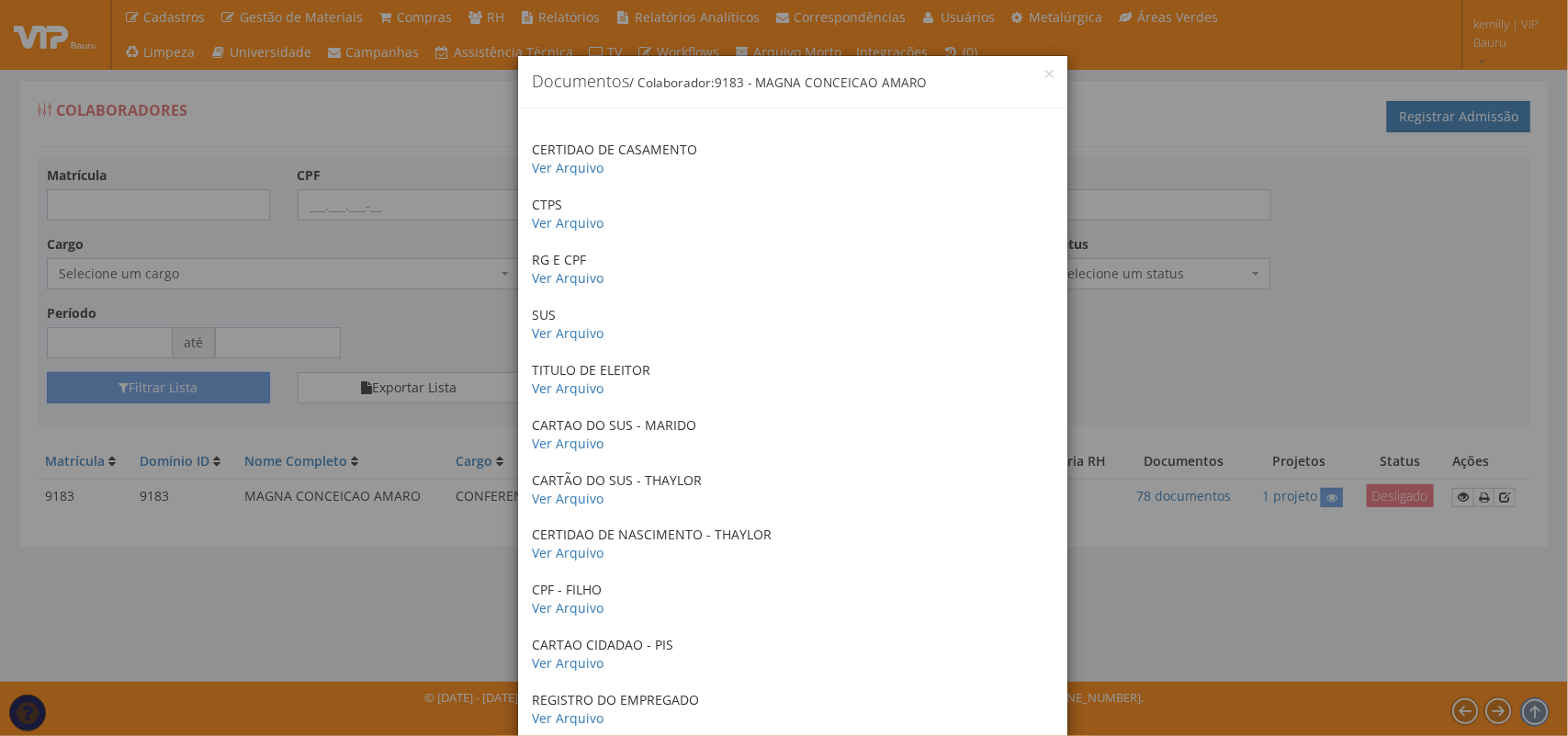
click at [1366, 328] on div "× Documentos / Colaborador: 9183 - MAGNA CONCEICAO AMARO CERTIDAO DE CASAMENTO …" at bounding box center [784, 368] width 1568 height 736
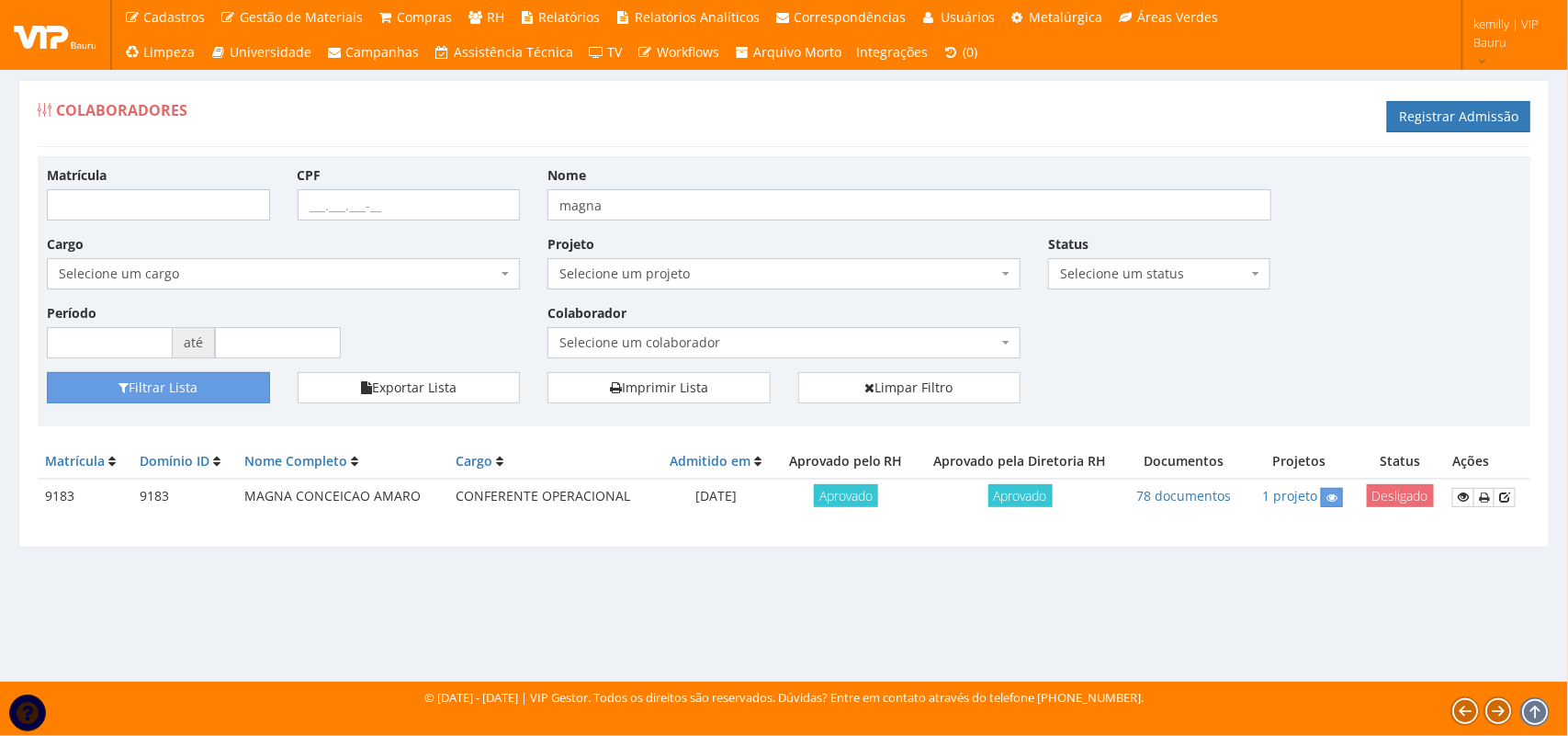
click at [1077, 364] on div "Matrícula CPF Nome magna Cargo Selecione um cargo G1225 D0029 - 4110-05 - AGENT…" at bounding box center [784, 269] width 1502 height 207
drag, startPoint x: 627, startPoint y: 210, endPoint x: 492, endPoint y: 207, distance: 135.0
click at [492, 207] on div "Matrícula CPF Nome magna Cargo Selecione um cargo G1225 D0029 - 4110-05 - AGENT…" at bounding box center [784, 269] width 1502 height 207
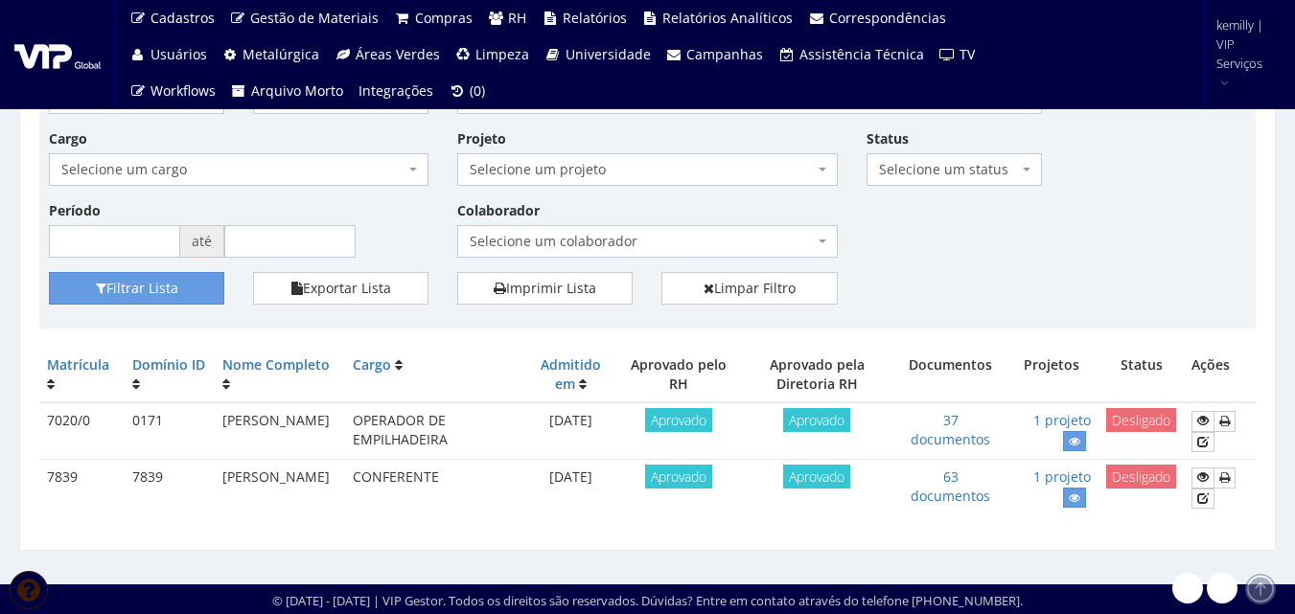
scroll to position [118, 0]
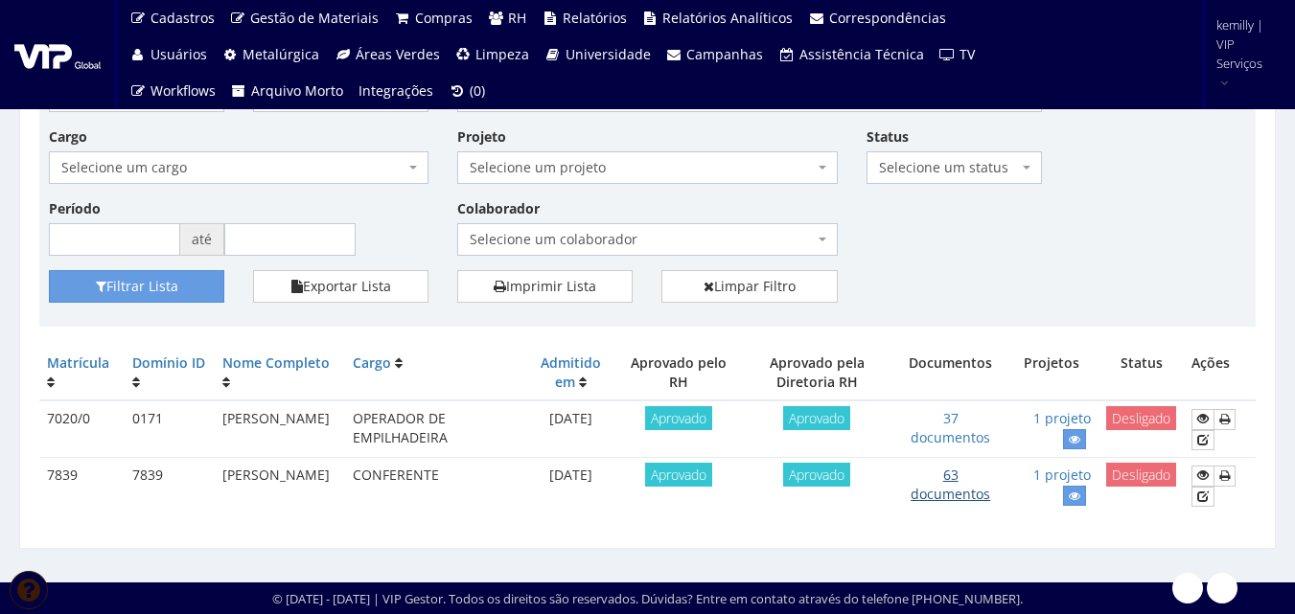
click at [990, 492] on link "63 documentos" at bounding box center [950, 484] width 80 height 37
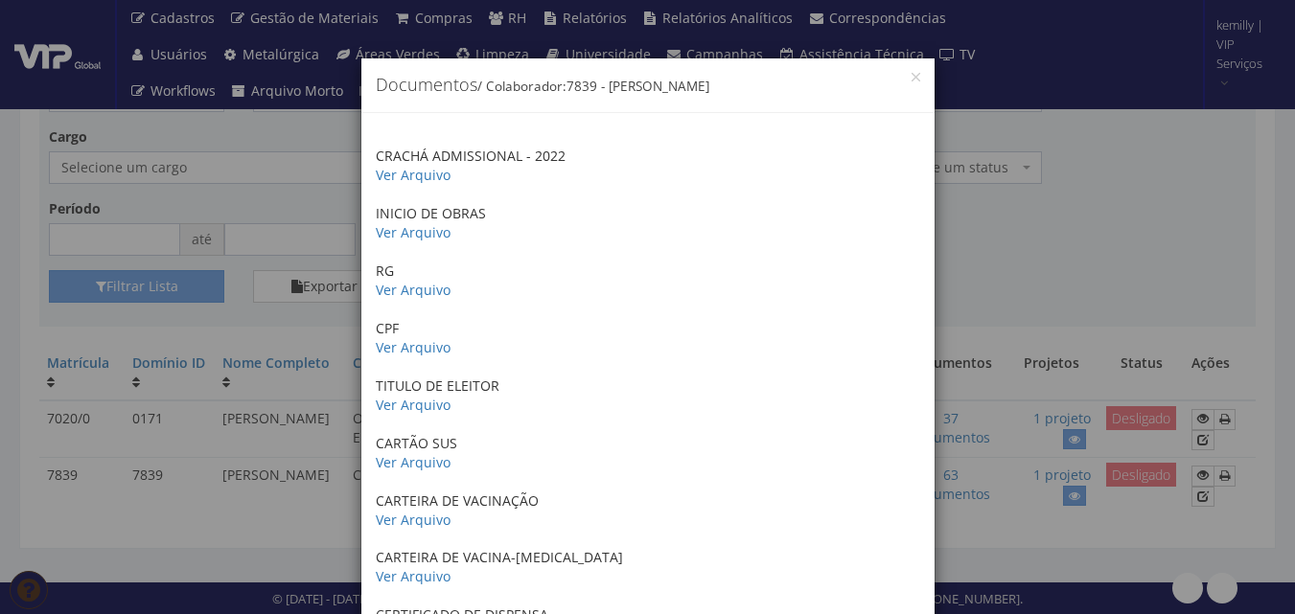
drag, startPoint x: 707, startPoint y: 214, endPoint x: 701, endPoint y: 585, distance: 371.0
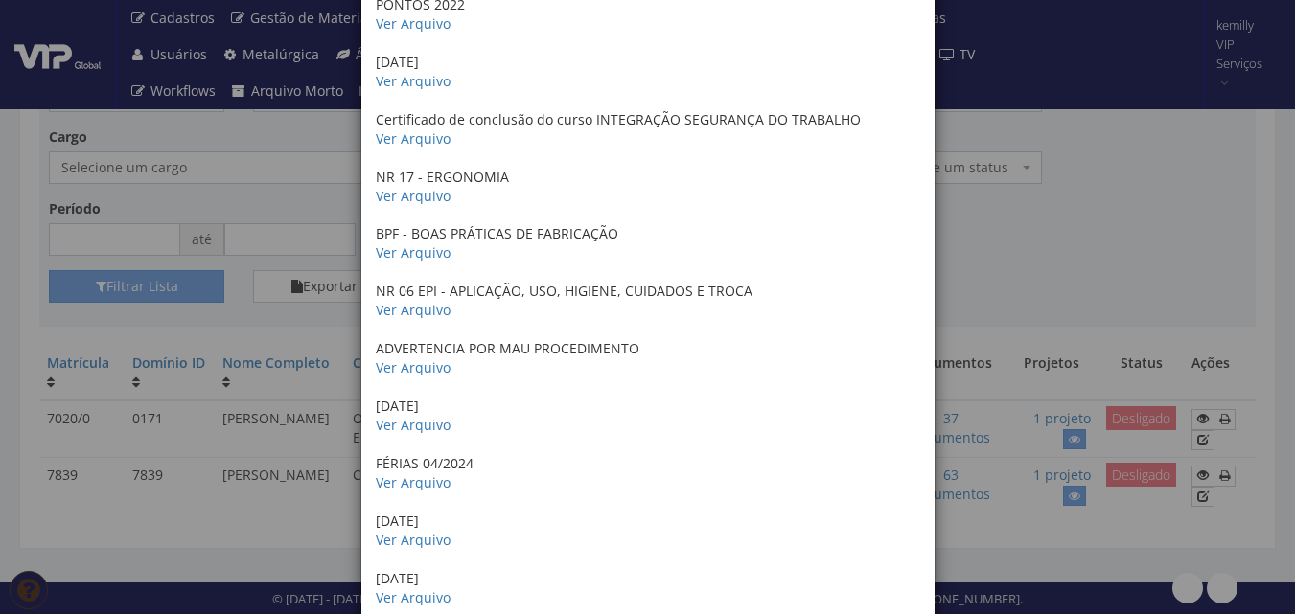
scroll to position [3259, 0]
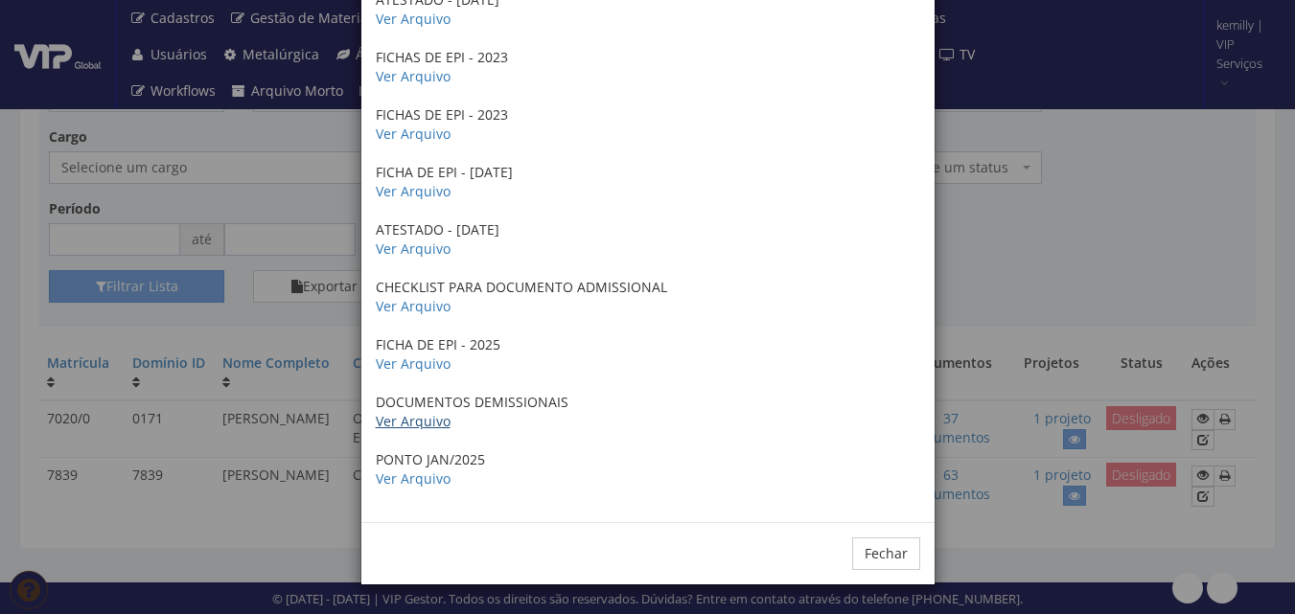
click at [410, 427] on link "Ver Arquivo" at bounding box center [413, 421] width 75 height 18
click at [417, 423] on link "Ver Arquivo" at bounding box center [413, 421] width 75 height 18
click at [1045, 242] on div "× Documentos / Colaborador: 7839 - WENDER PINHO DE ARRUDA CRACHÁ ADMISSIONAL - …" at bounding box center [647, 307] width 1295 height 614
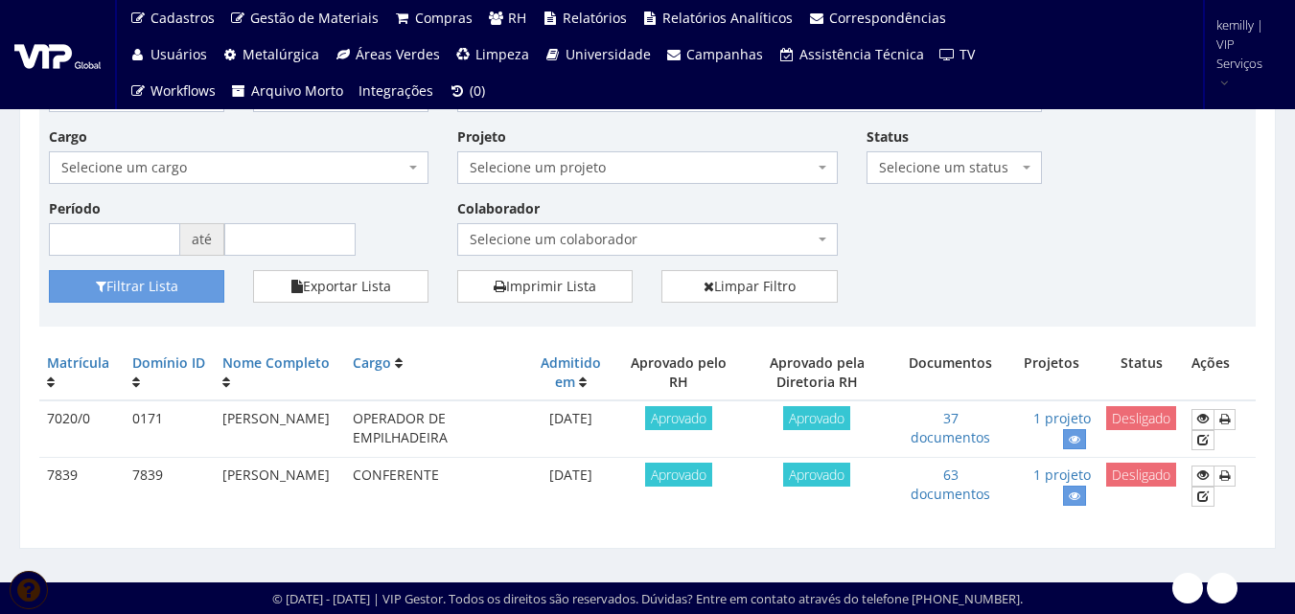
scroll to position [0, 0]
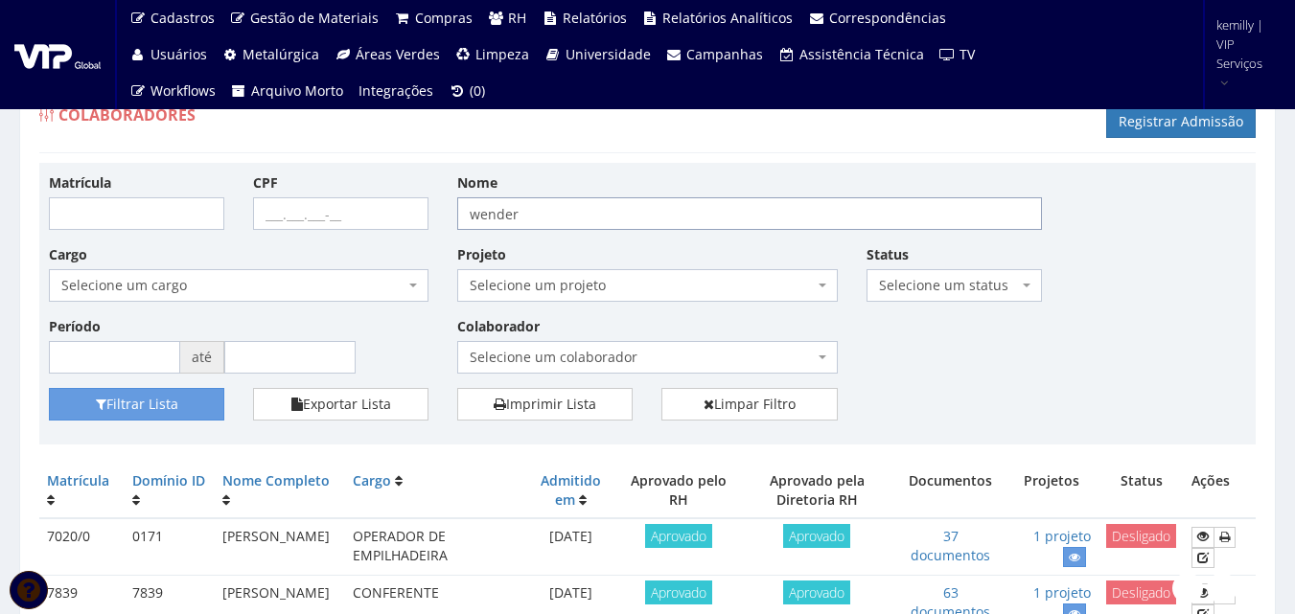
drag, startPoint x: 541, startPoint y: 214, endPoint x: 349, endPoint y: 220, distance: 192.8
click at [350, 220] on div "Matrícula CPF Nome wender Cargo Selecione um cargo G0610 D0029 - 4110-05 - AGEN…" at bounding box center [648, 281] width 1226 height 216
type input "laryssa"
click at [49, 388] on button "Filtrar Lista" at bounding box center [136, 404] width 175 height 33
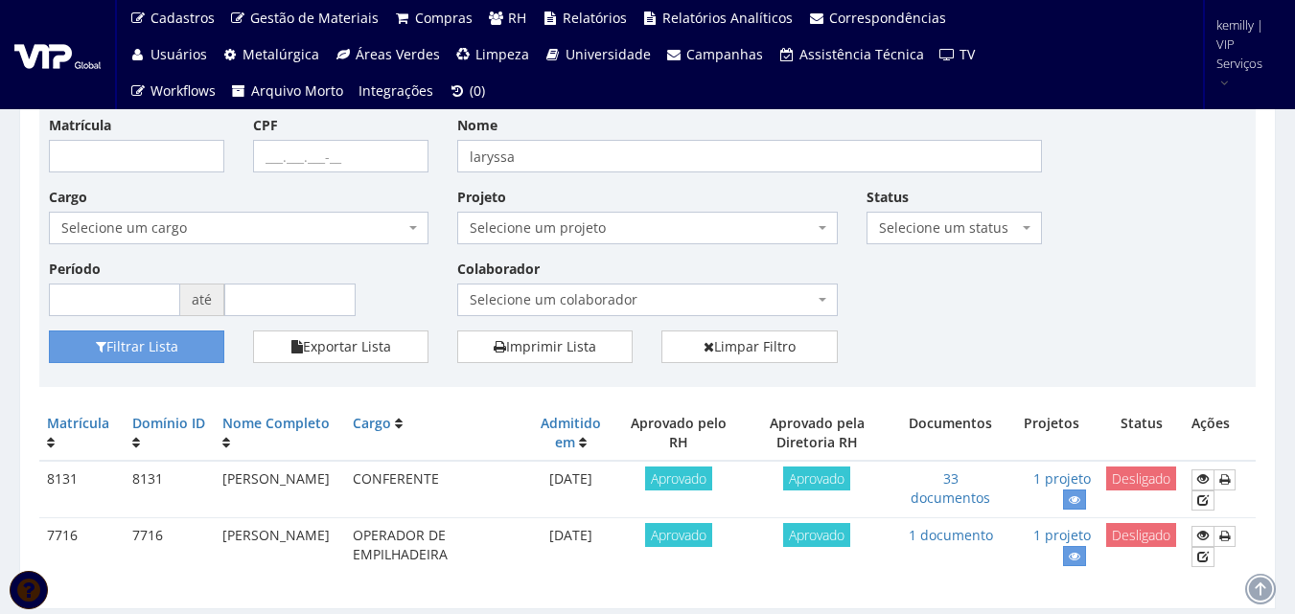
scroll to position [118, 0]
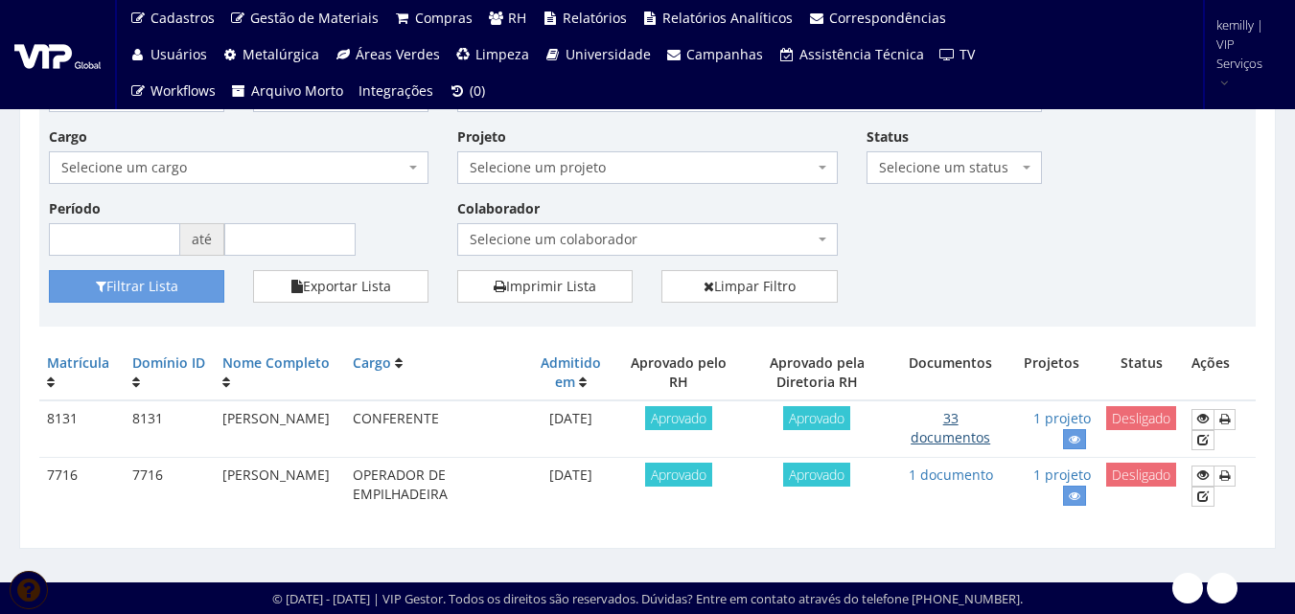
click at [956, 428] on link "33 documentos" at bounding box center [950, 427] width 80 height 37
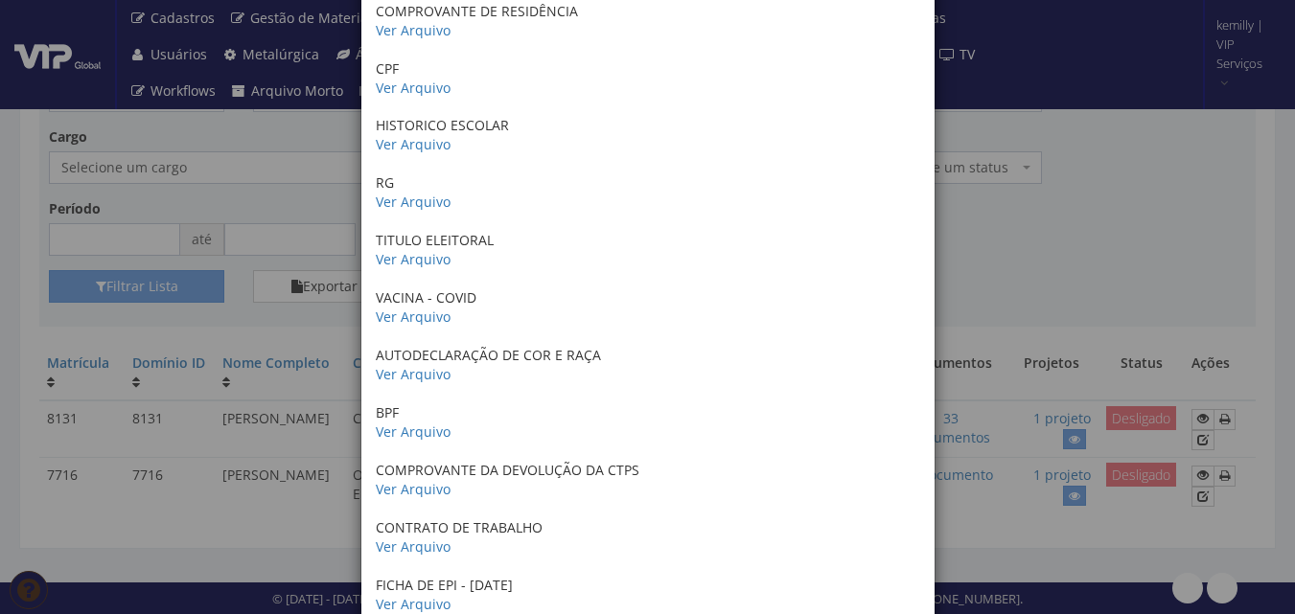
scroll to position [1535, 0]
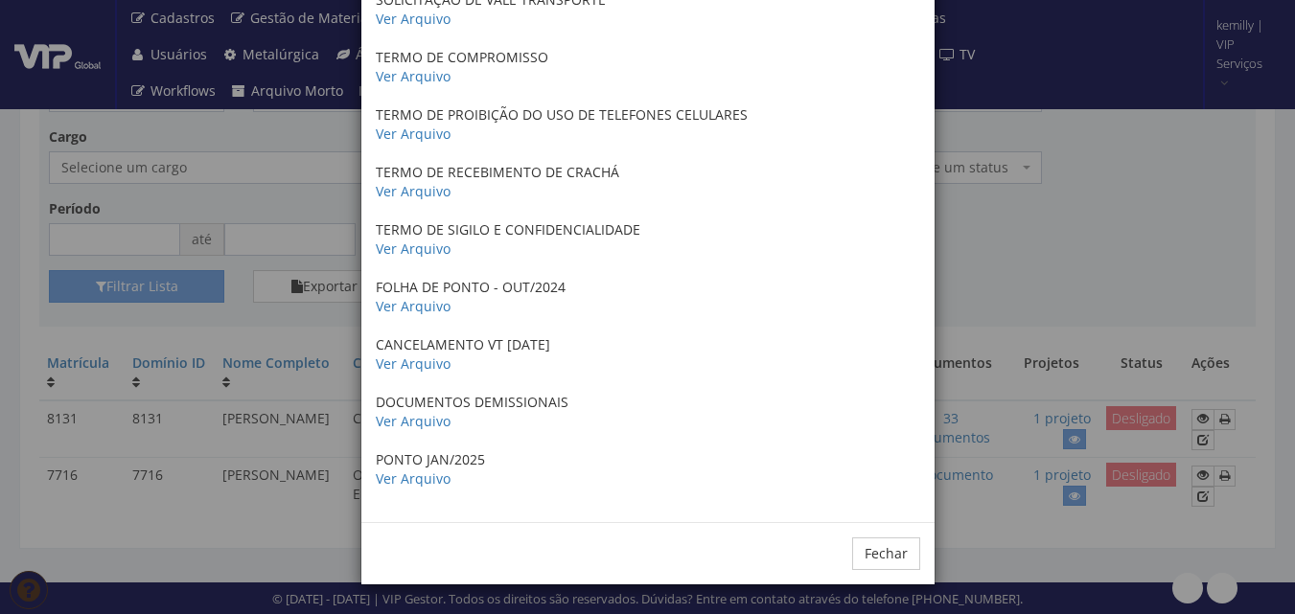
click at [1063, 238] on div "× Documentos / Colaborador: 8131 - LARYSSA HELLEN FERREIRA ANTECEDENTES CRIMINA…" at bounding box center [647, 307] width 1295 height 614
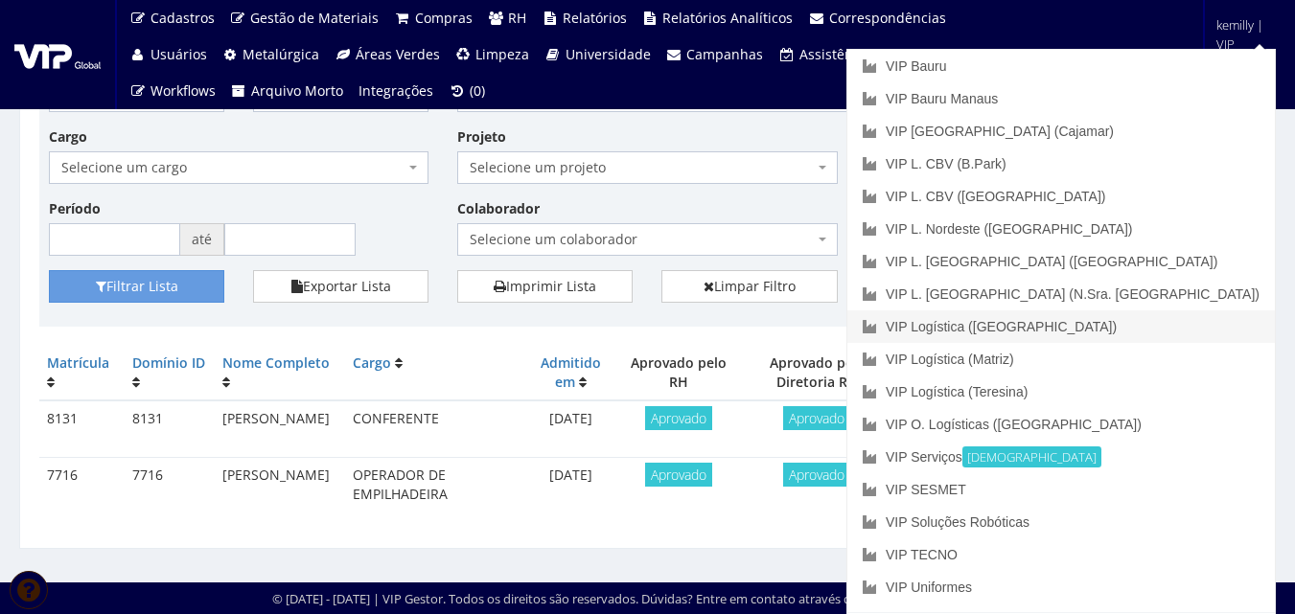
click at [1182, 323] on link "VIP Logística ([GEOGRAPHIC_DATA])" at bounding box center [1060, 327] width 427 height 33
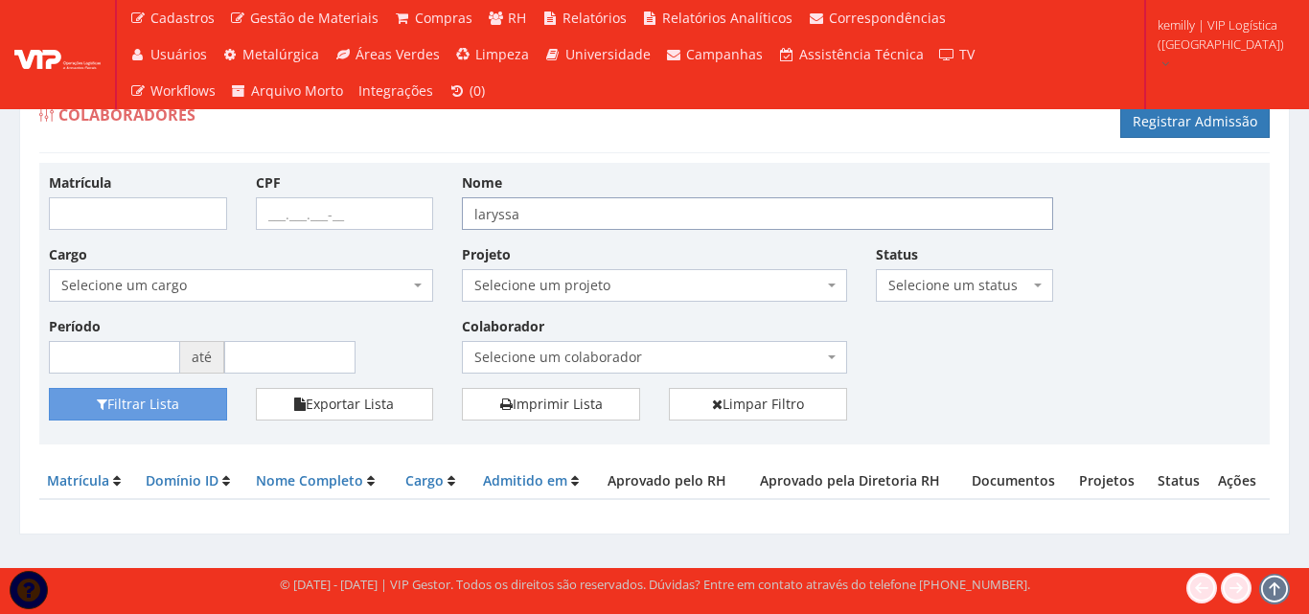
drag, startPoint x: 604, startPoint y: 214, endPoint x: 432, endPoint y: 209, distance: 171.6
click at [432, 209] on div "Matrícula CPF Nome laryssa Cargo Selecione um cargo G0867 D0029 - 4110-05 - AGE…" at bounding box center [655, 281] width 1240 height 216
type input "claudian"
click at [49, 388] on button "Filtrar Lista" at bounding box center [138, 404] width 178 height 33
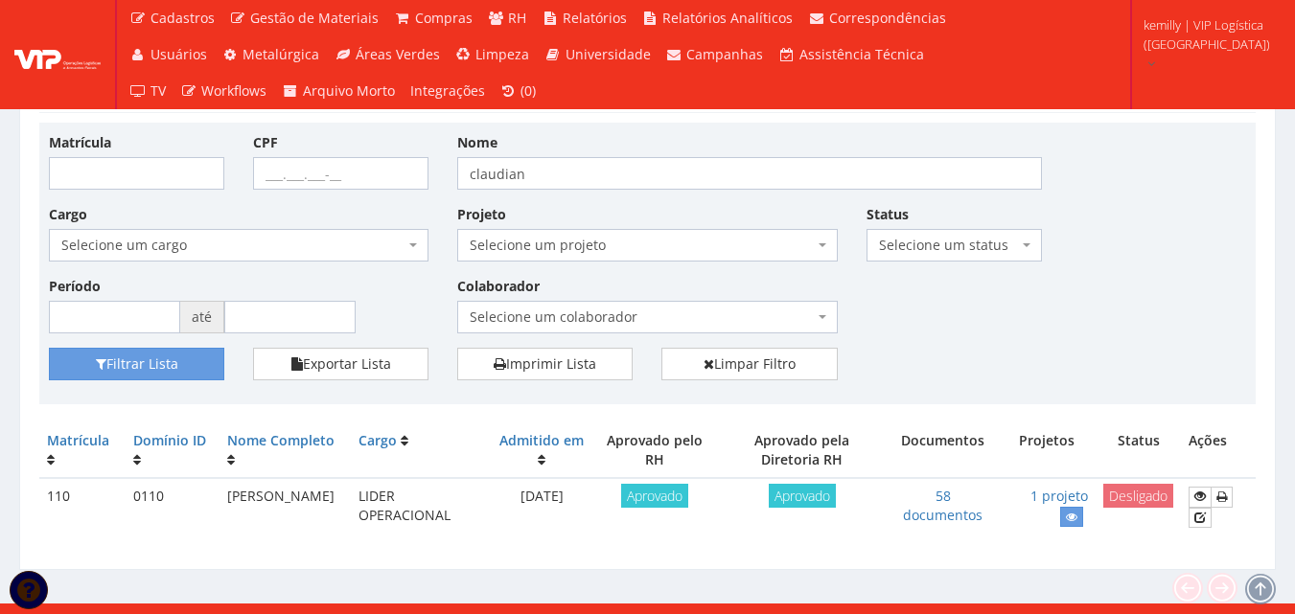
scroll to position [61, 0]
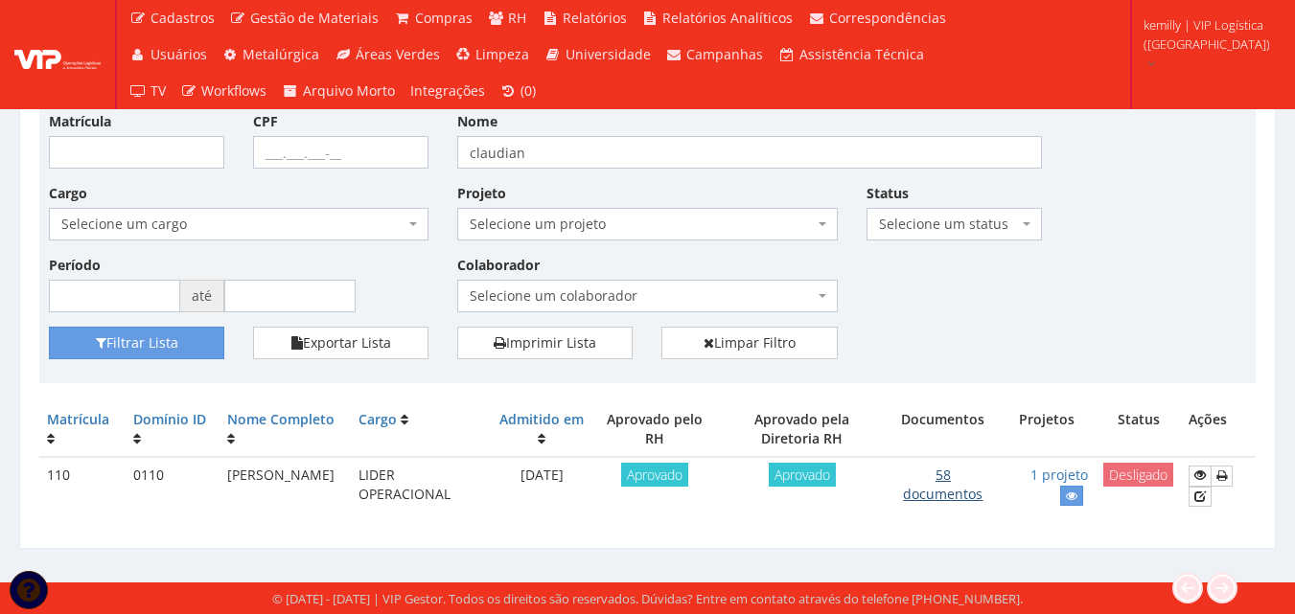
click at [977, 496] on link "58 documentos" at bounding box center [943, 484] width 80 height 37
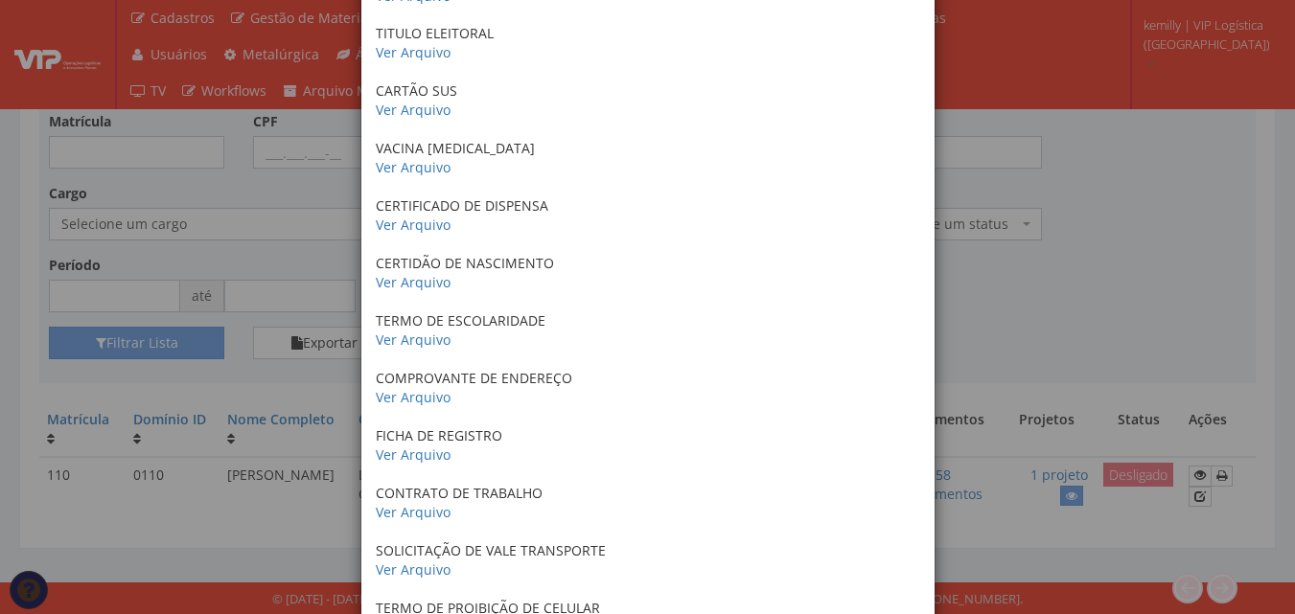
scroll to position [671, 0]
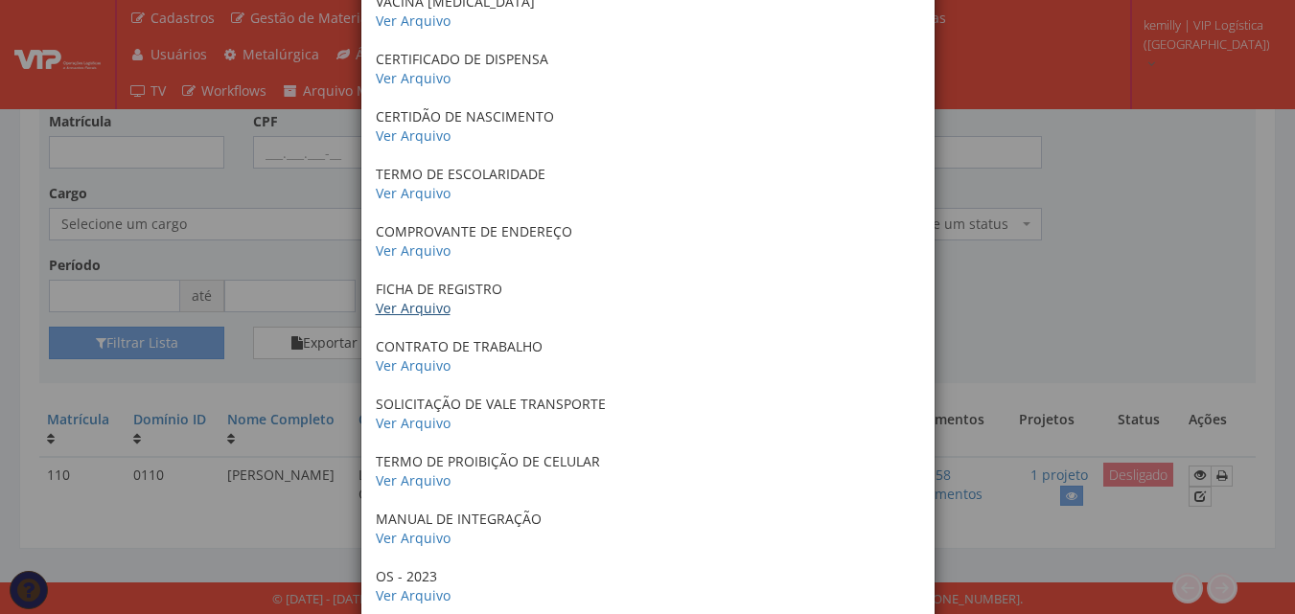
click at [380, 312] on link "Ver Arquivo" at bounding box center [413, 308] width 75 height 18
click at [412, 357] on link "Ver Arquivo" at bounding box center [413, 366] width 75 height 18
click at [399, 423] on link "Ver Arquivo" at bounding box center [413, 423] width 75 height 18
click at [412, 472] on link "Ver Arquivo" at bounding box center [413, 481] width 75 height 18
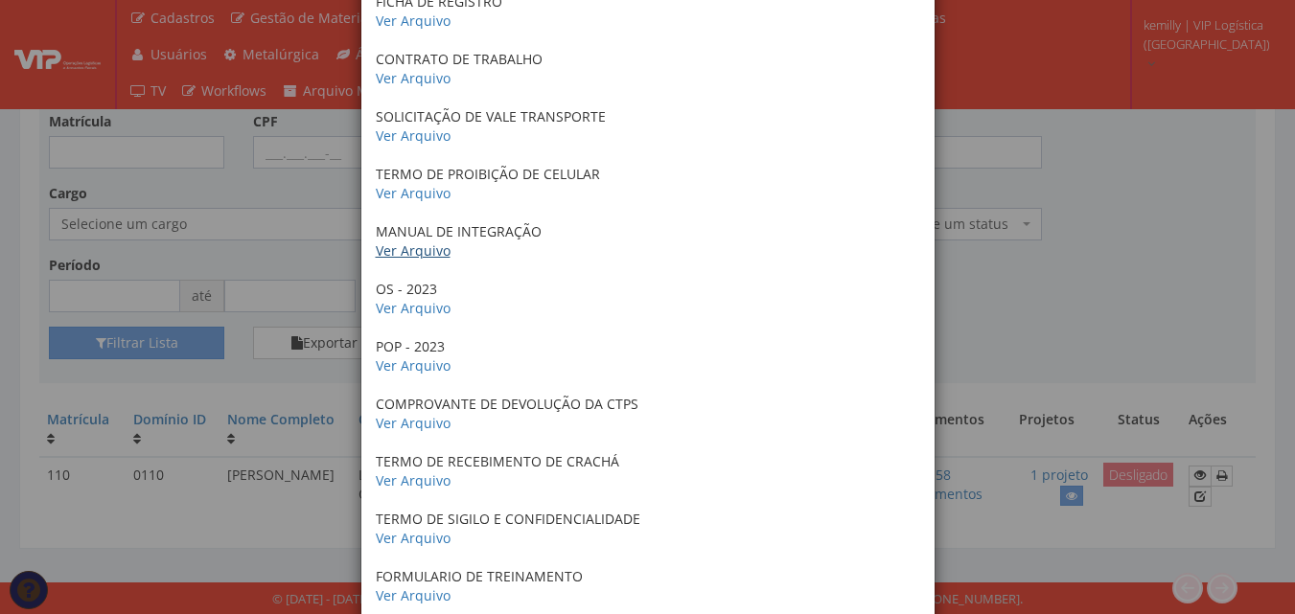
click at [407, 246] on link "Ver Arquivo" at bounding box center [413, 251] width 75 height 18
click at [385, 315] on link "Ver Arquivo" at bounding box center [413, 308] width 75 height 18
click at [394, 363] on link "Ver Arquivo" at bounding box center [413, 366] width 75 height 18
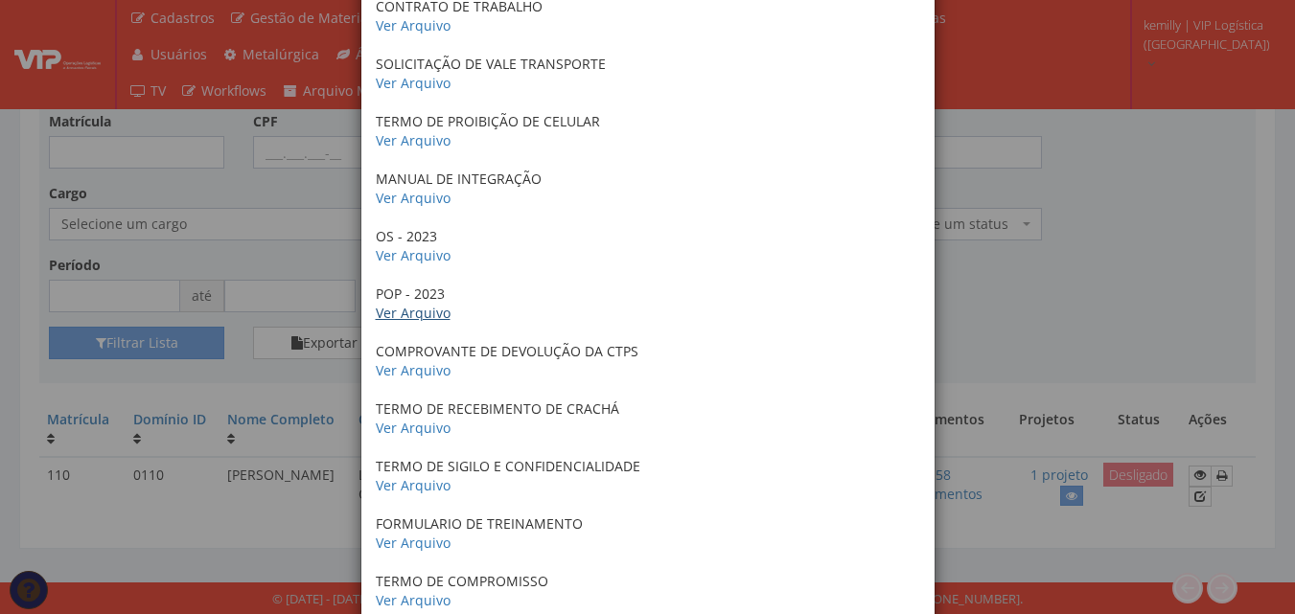
scroll to position [1054, 0]
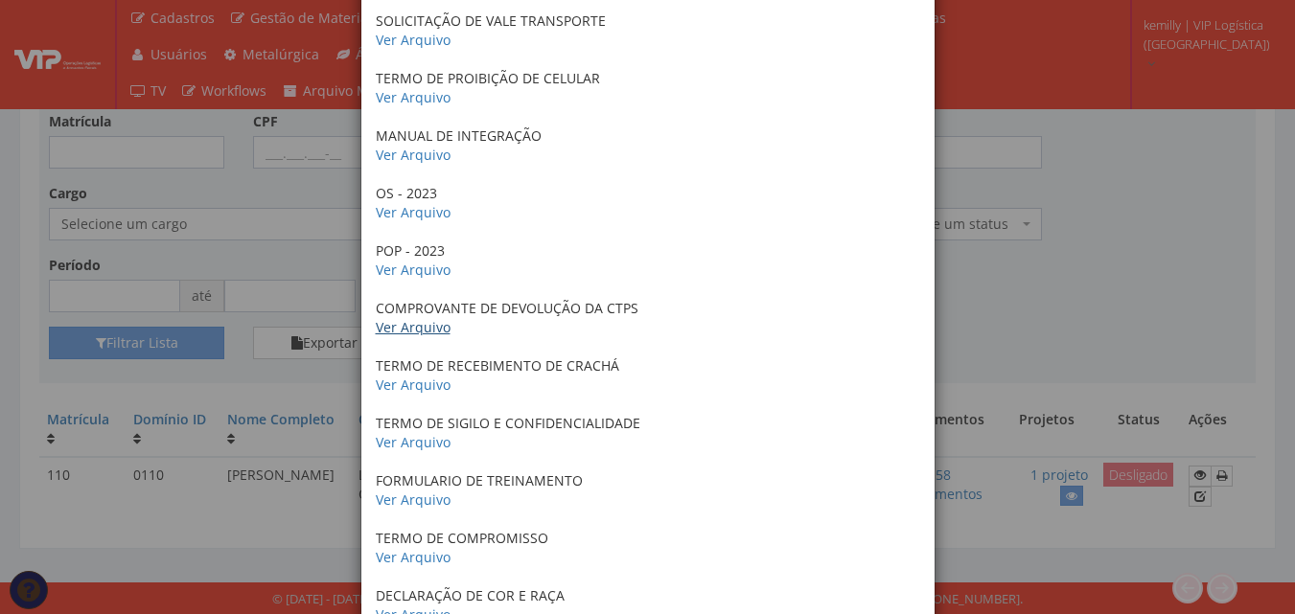
click at [410, 323] on link "Ver Arquivo" at bounding box center [413, 327] width 75 height 18
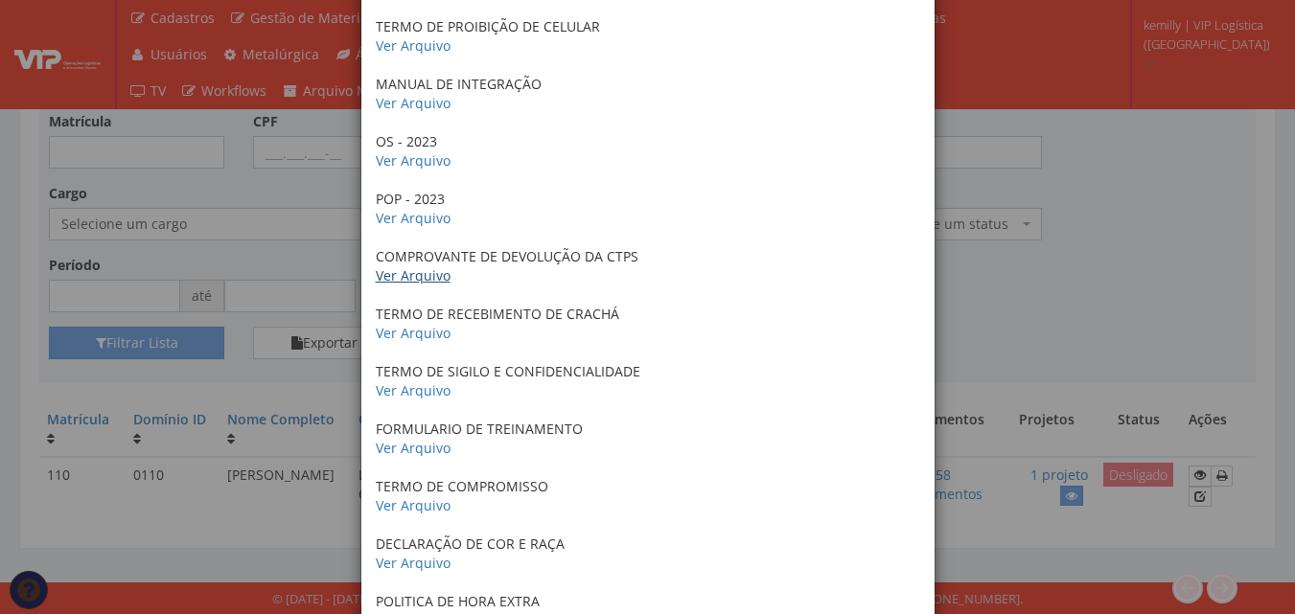
scroll to position [1150, 0]
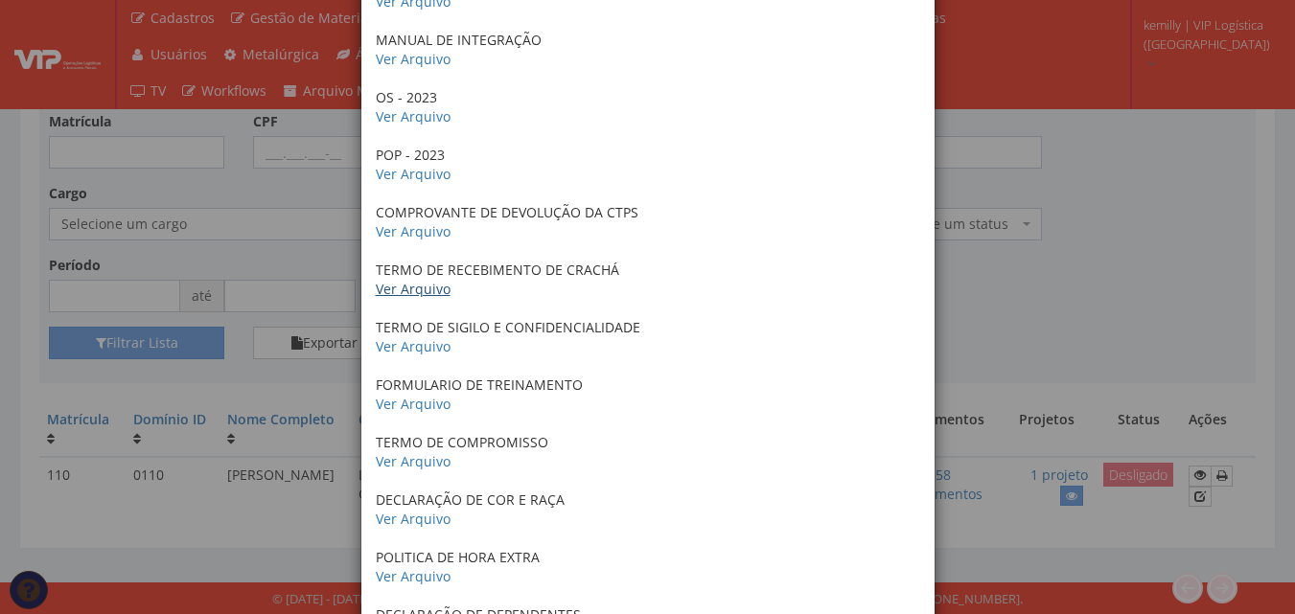
click at [419, 286] on link "Ver Arquivo" at bounding box center [413, 289] width 75 height 18
click at [385, 350] on link "Ver Arquivo" at bounding box center [413, 346] width 75 height 18
click at [431, 401] on link "Ver Arquivo" at bounding box center [413, 404] width 75 height 18
click at [399, 453] on link "Ver Arquivo" at bounding box center [413, 461] width 75 height 18
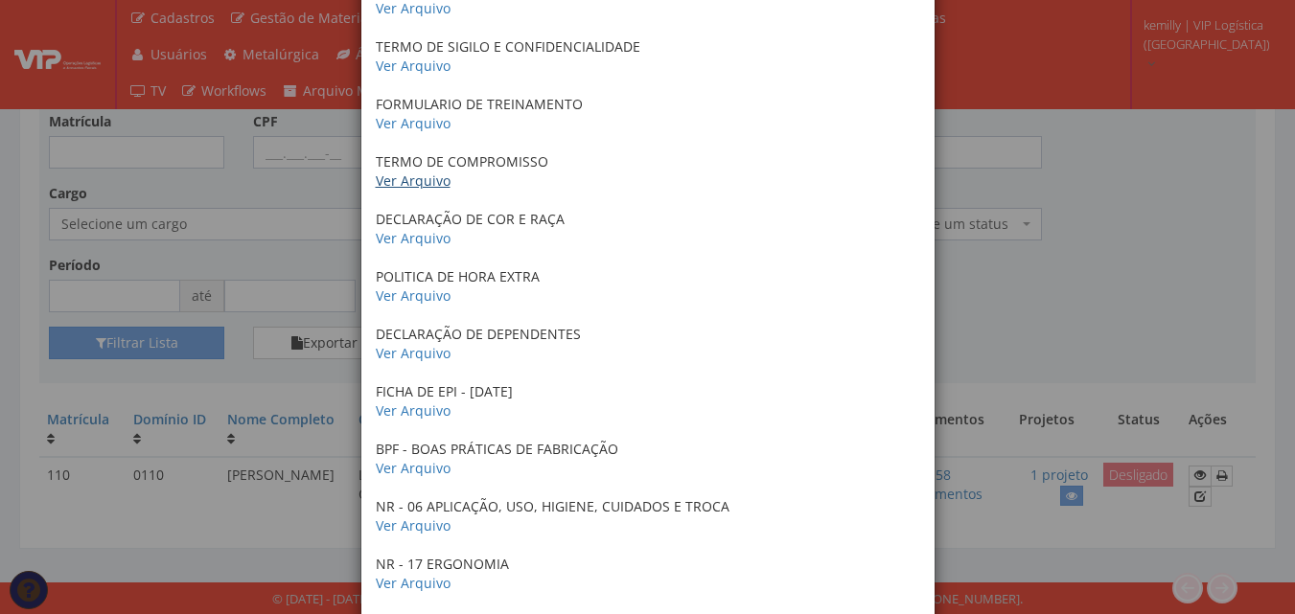
scroll to position [1438, 0]
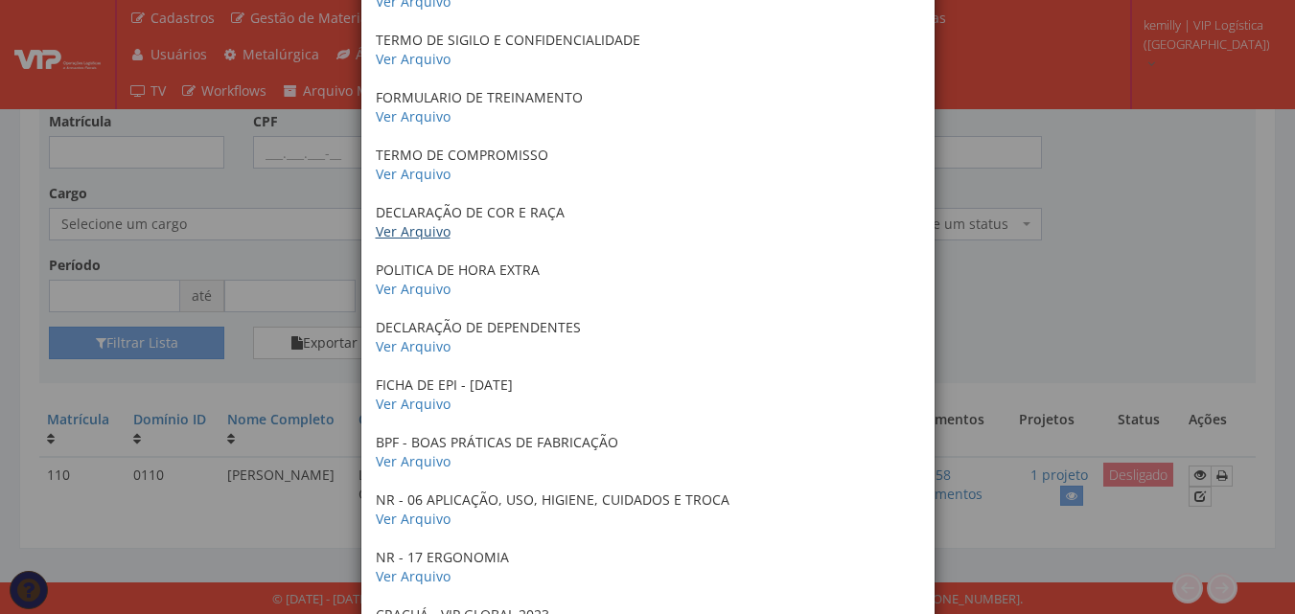
click at [410, 231] on link "Ver Arquivo" at bounding box center [413, 231] width 75 height 18
click at [417, 290] on link "Ver Arquivo" at bounding box center [413, 289] width 75 height 18
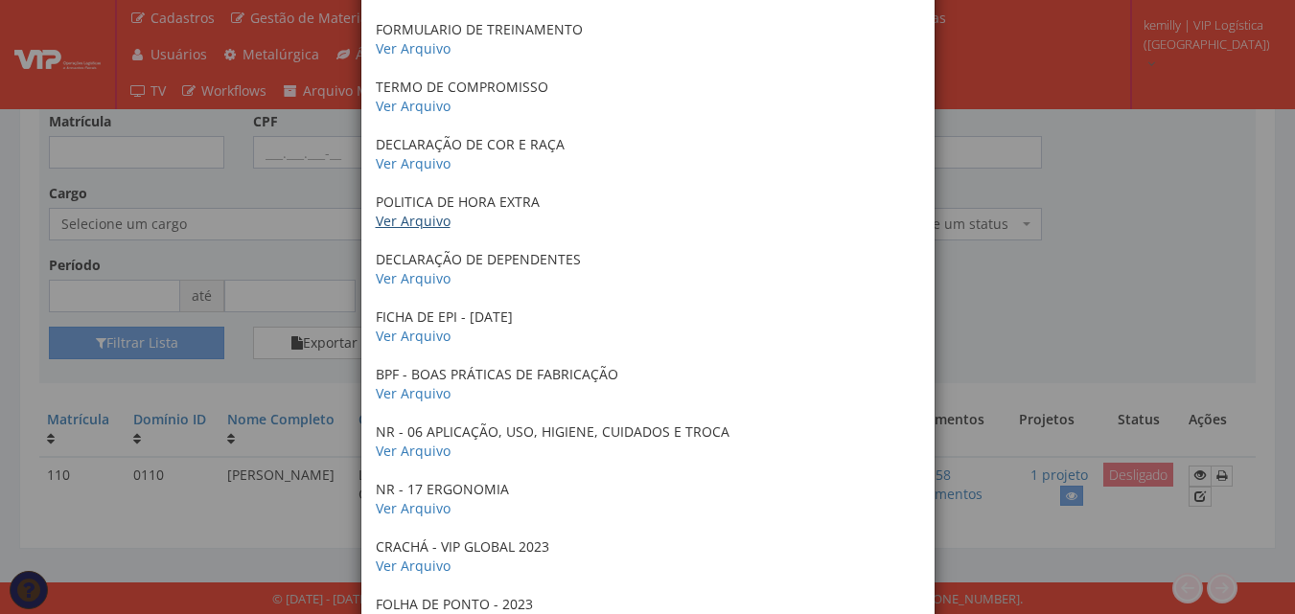
scroll to position [1629, 0]
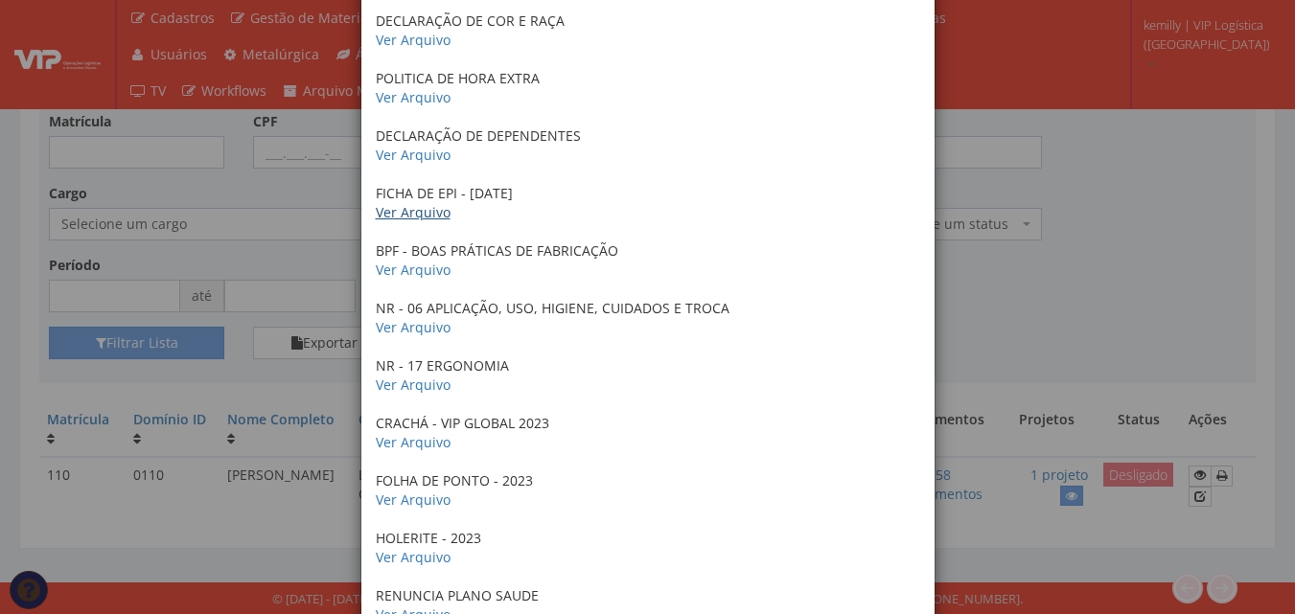
click at [392, 215] on link "Ver Arquivo" at bounding box center [413, 212] width 75 height 18
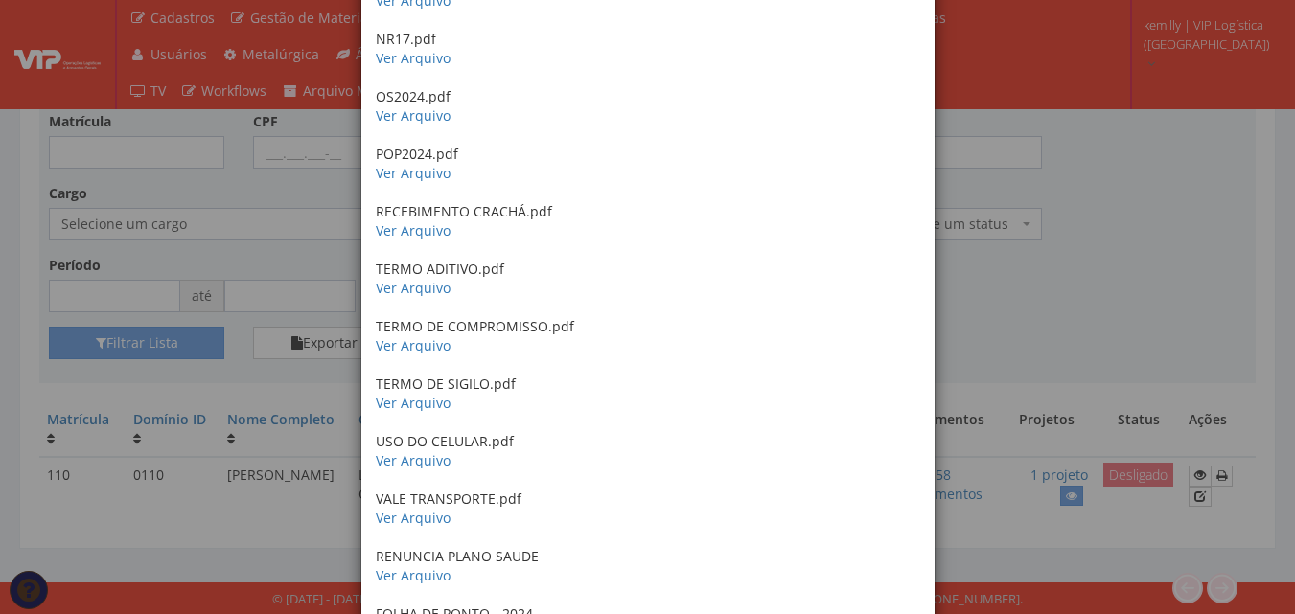
scroll to position [2972, 0]
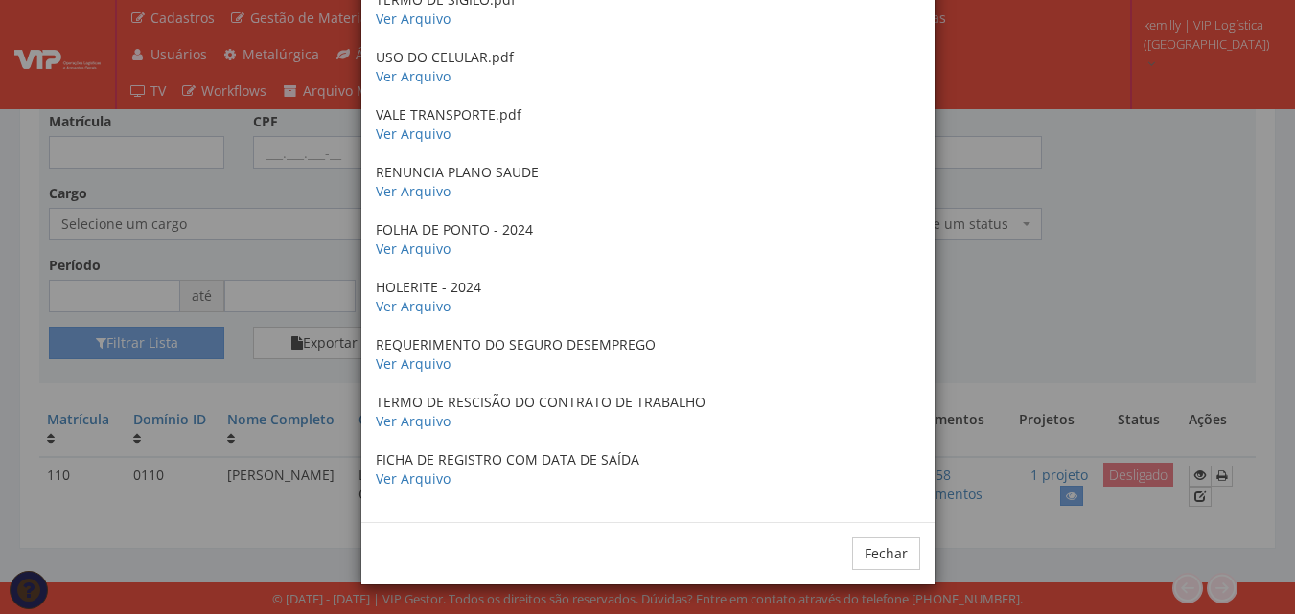
drag, startPoint x: 1220, startPoint y: 313, endPoint x: 1220, endPoint y: 326, distance: 12.5
click at [1220, 315] on div "× Documentos / Colaborador: 110 - CLAUDIAN TEIXEIRA FERREIRA CRACHÁ - 2023 Ver …" at bounding box center [647, 307] width 1295 height 614
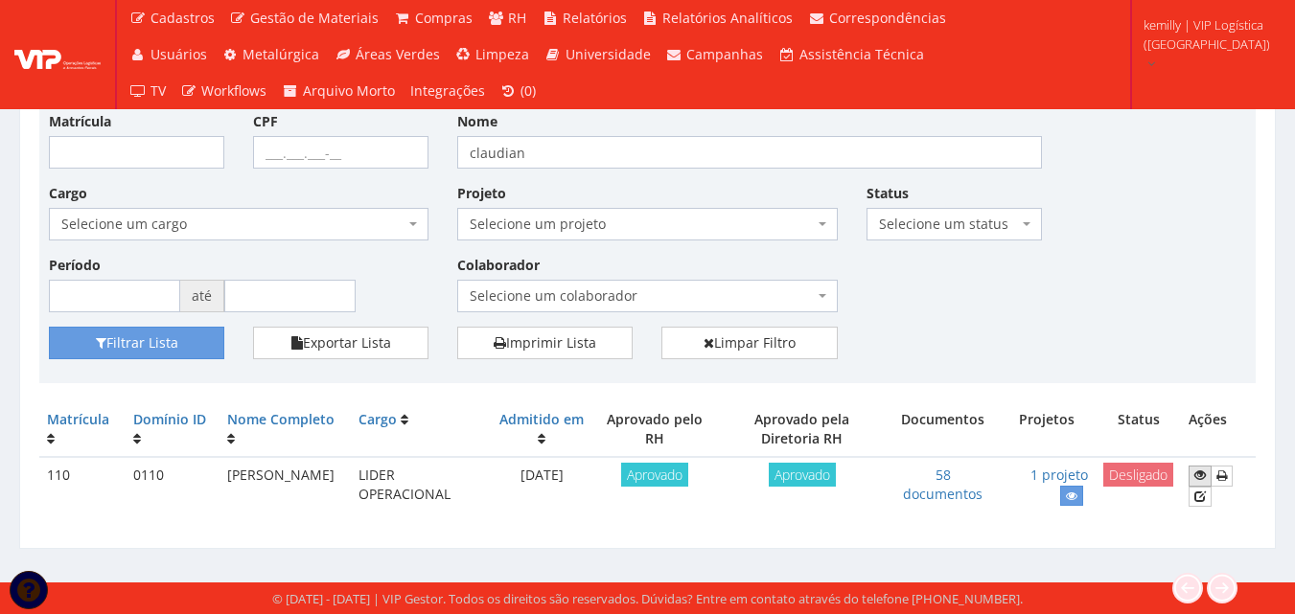
click at [1197, 481] on icon at bounding box center [1200, 475] width 12 height 13
